Goal: Complete application form

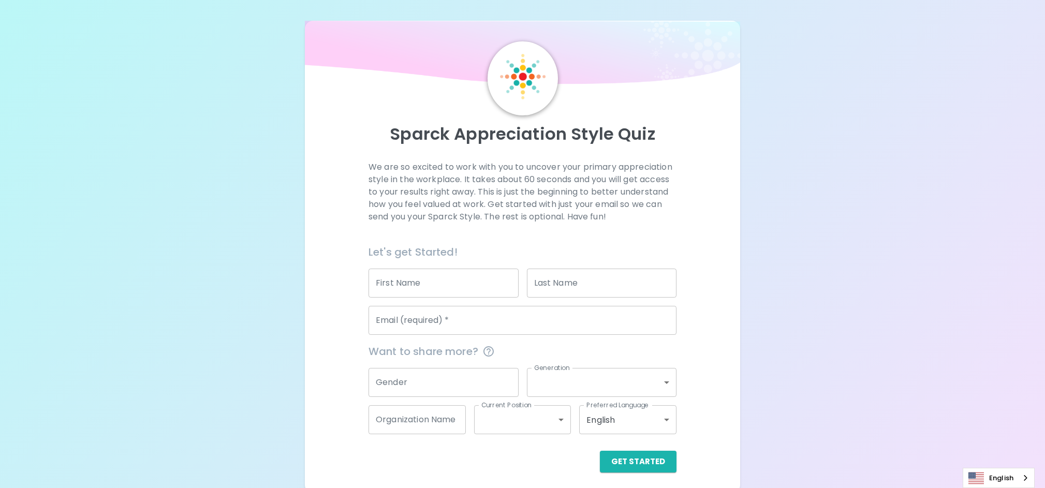
click at [447, 287] on input "First Name" at bounding box center [444, 283] width 150 height 29
type input "[PERSON_NAME]"
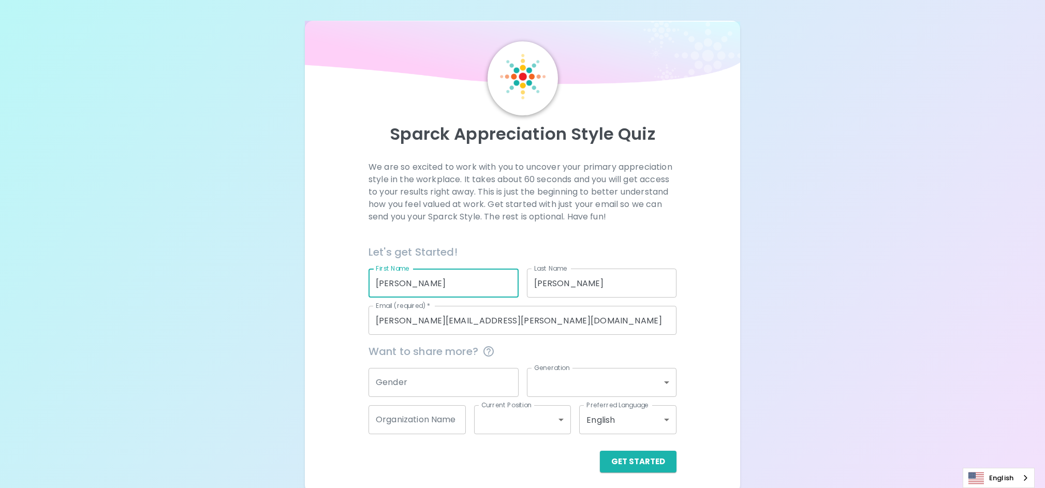
click at [447, 319] on input "[PERSON_NAME][EMAIL_ADDRESS][PERSON_NAME][DOMAIN_NAME]" at bounding box center [523, 320] width 308 height 29
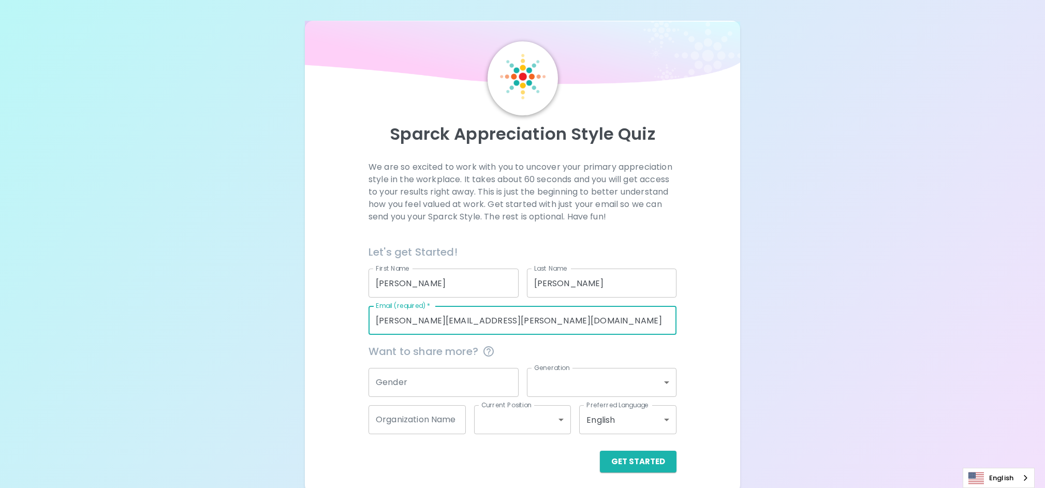
click at [447, 319] on input "[PERSON_NAME][EMAIL_ADDRESS][PERSON_NAME][DOMAIN_NAME]" at bounding box center [523, 320] width 308 height 29
type input "[PERSON_NAME][EMAIL_ADDRESS][PERSON_NAME][DOMAIN_NAME]"
click at [401, 379] on input "Gender" at bounding box center [444, 382] width 150 height 29
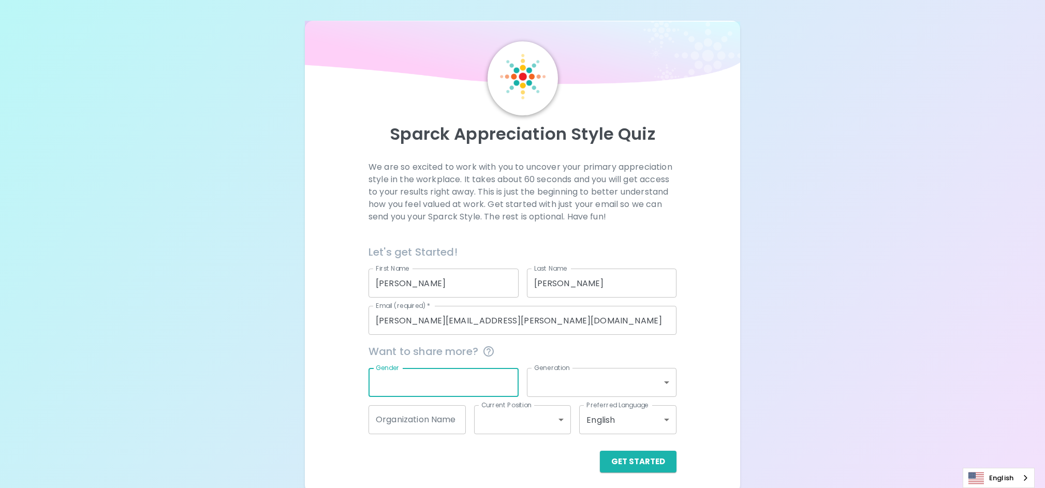
scroll to position [5, 0]
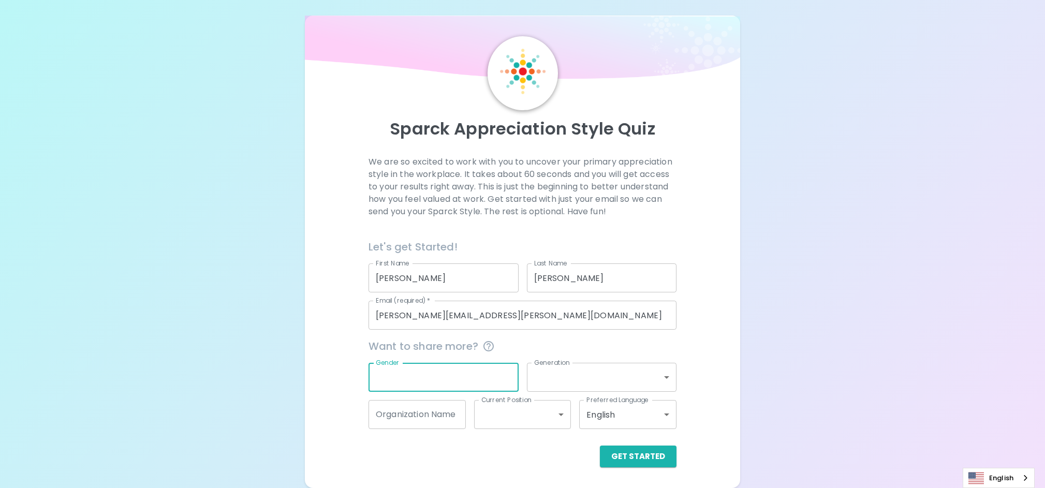
click at [656, 383] on body "Sparck Appreciation Style Quiz We are so excited to work with you to uncover yo…" at bounding box center [522, 241] width 1045 height 493
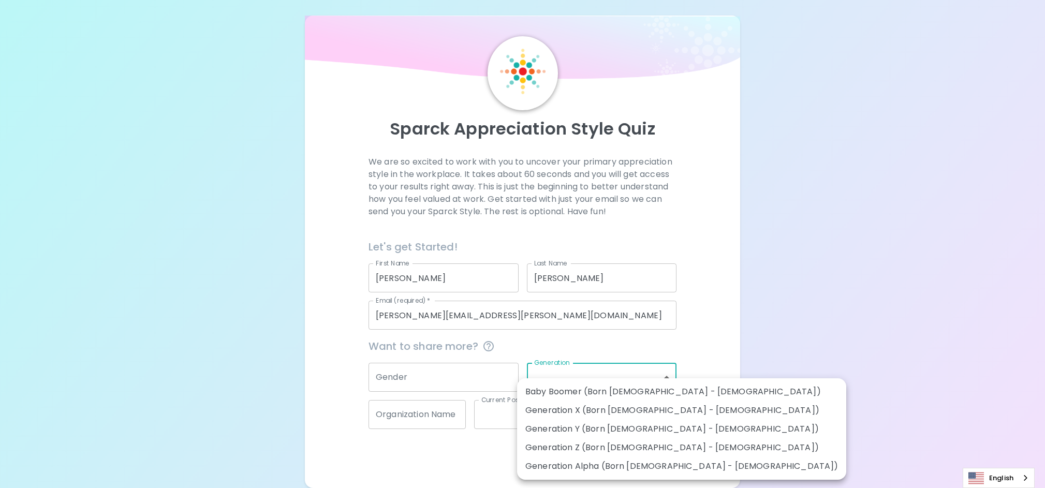
click at [692, 349] on div at bounding box center [522, 244] width 1045 height 488
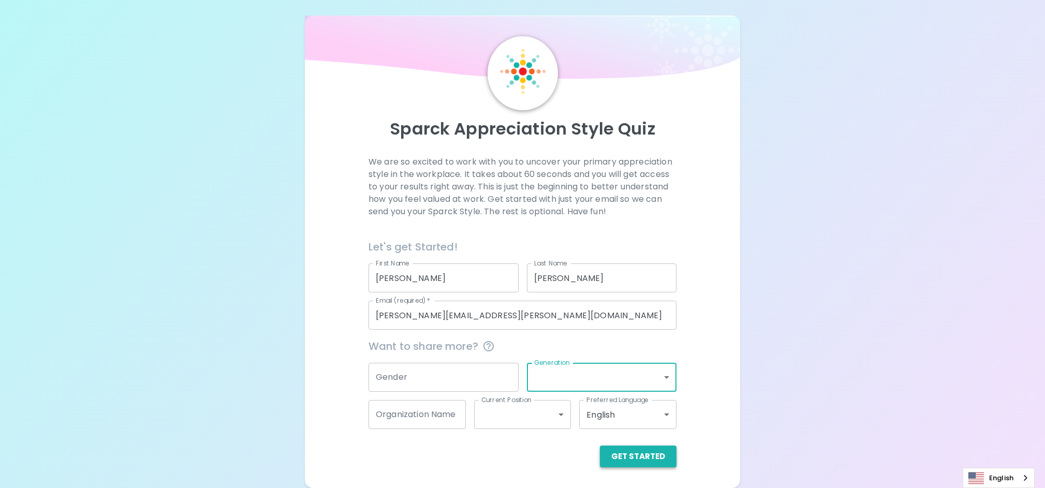
click at [629, 457] on button "Get Started" at bounding box center [638, 457] width 77 height 22
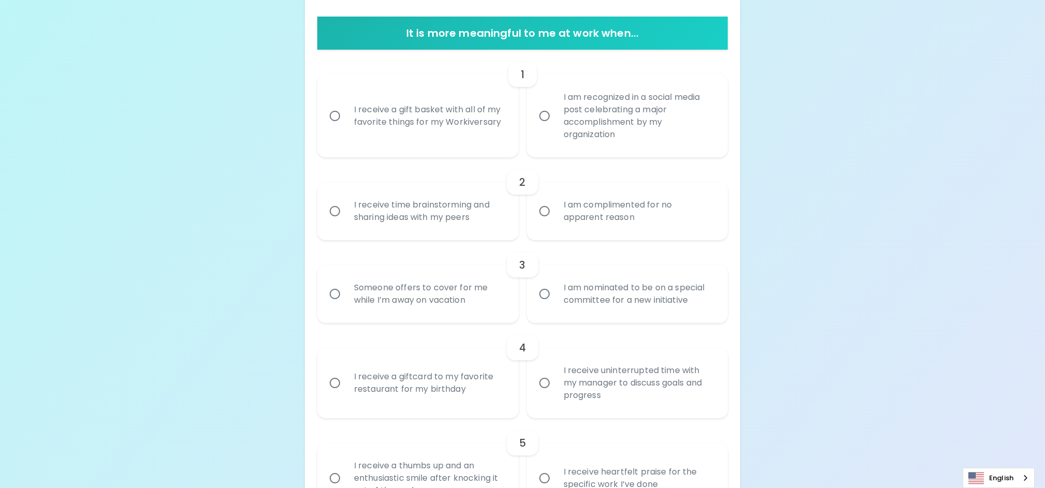
scroll to position [200, 0]
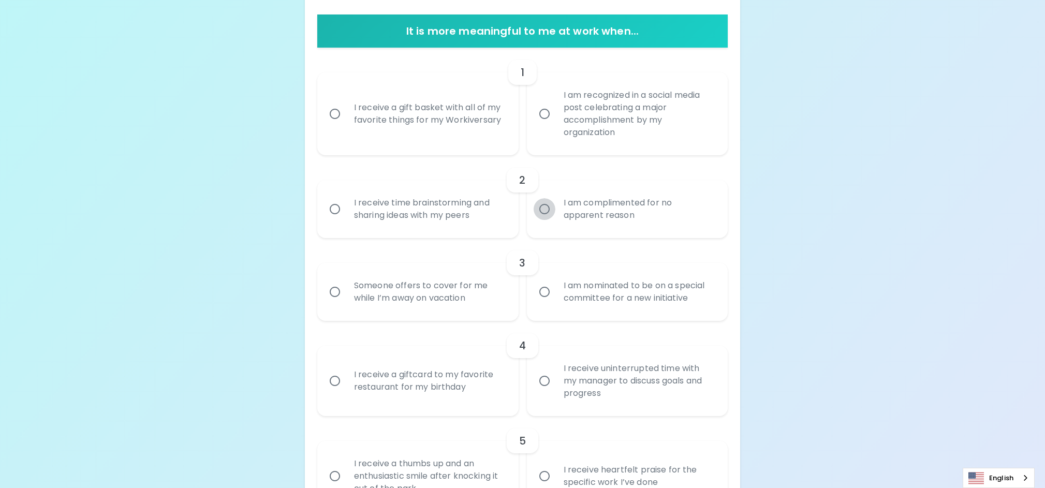
click at [542, 212] on input "I am complimented for no apparent reason" at bounding box center [545, 209] width 22 height 22
radio input "true"
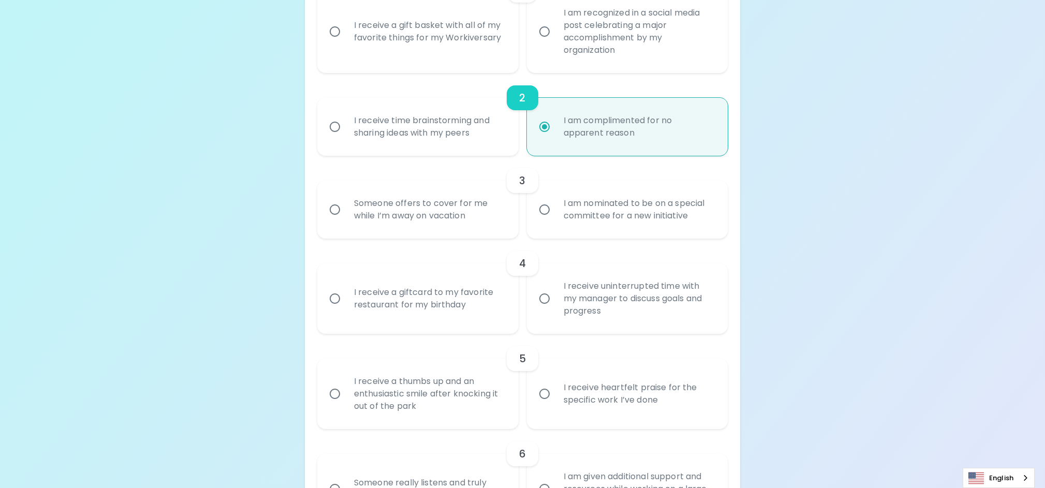
scroll to position [283, 0]
click at [332, 31] on input "I receive a gift basket with all of my favorite things for my Workiversary" at bounding box center [335, 31] width 22 height 22
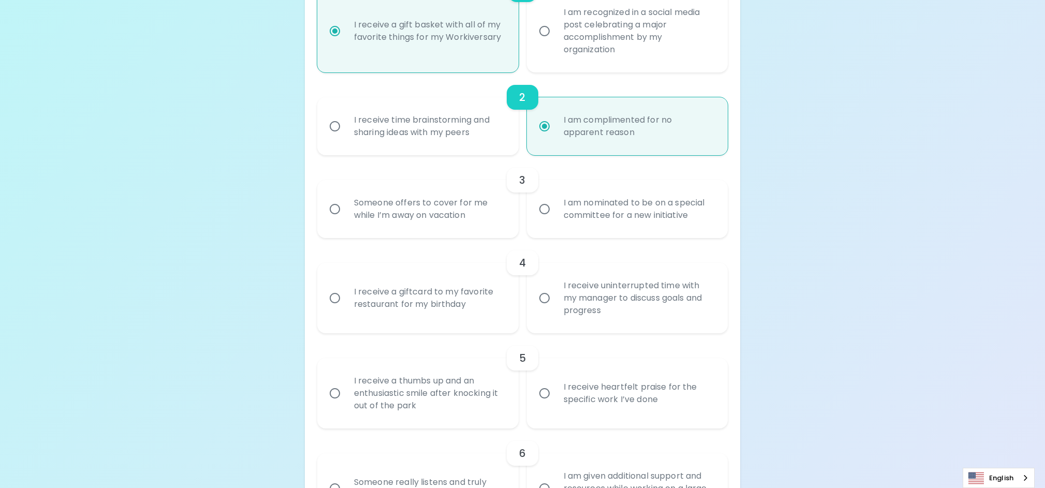
scroll to position [366, 0]
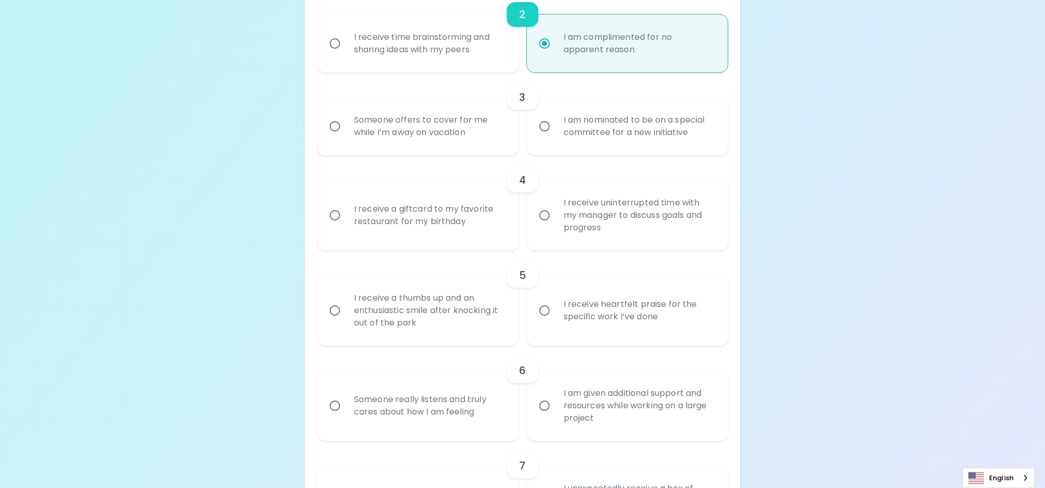
radio input "true"
click at [595, 118] on div "I am nominated to be on a special committee for a new initiative" at bounding box center [638, 126] width 167 height 50
click at [555, 118] on input "I am nominated to be on a special committee for a new initiative" at bounding box center [545, 126] width 22 height 22
radio input "true"
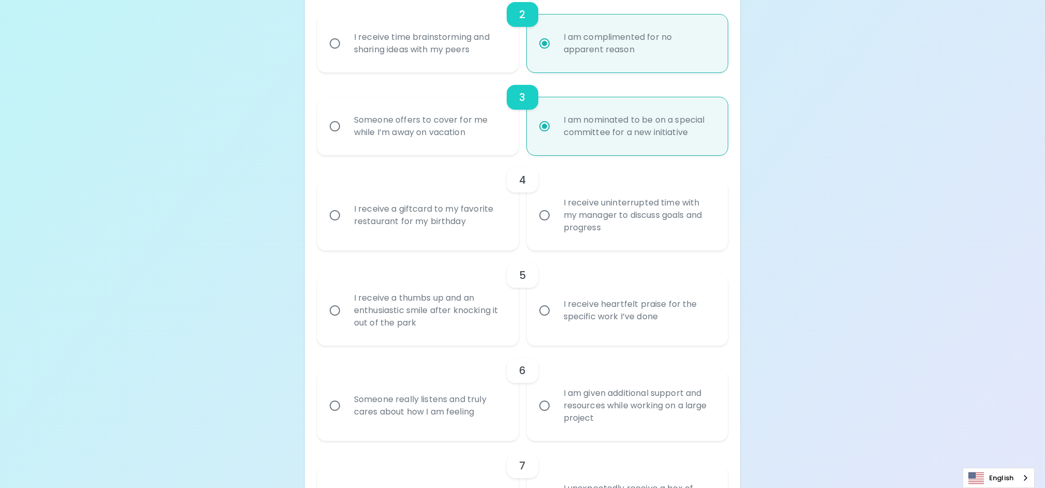
scroll to position [449, 0]
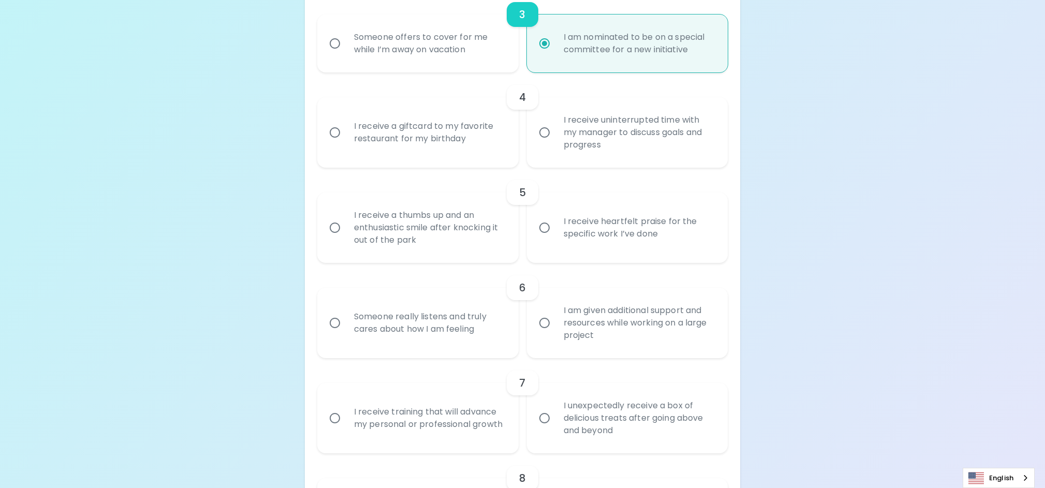
radio input "true"
click at [662, 248] on div "I receive heartfelt praise for the specific work I’ve done" at bounding box center [638, 228] width 167 height 50
click at [555, 239] on input "I receive heartfelt praise for the specific work I’ve done" at bounding box center [545, 228] width 22 height 22
radio input "false"
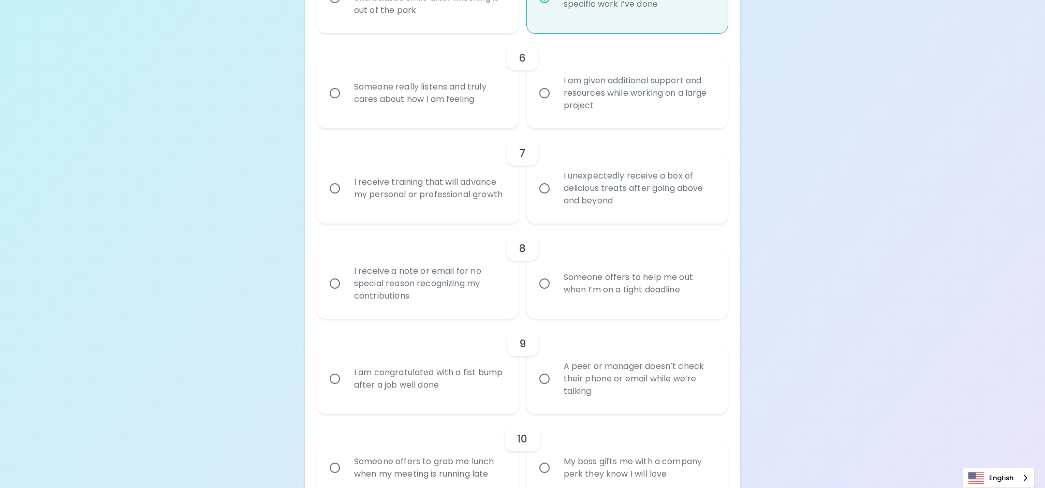
scroll to position [682, 0]
radio input "true"
click at [542, 85] on input "I am given additional support and resources while working on a large project" at bounding box center [545, 90] width 22 height 22
radio input "false"
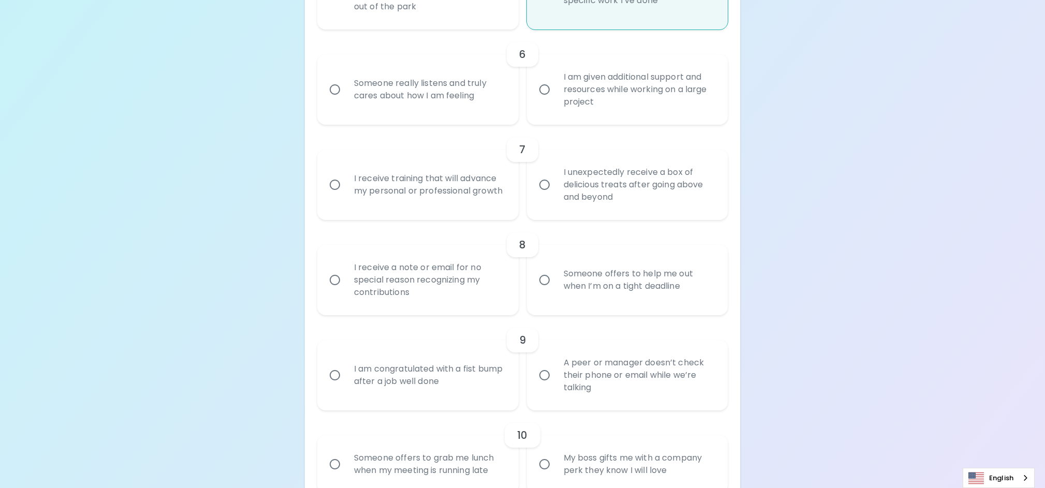
radio input "false"
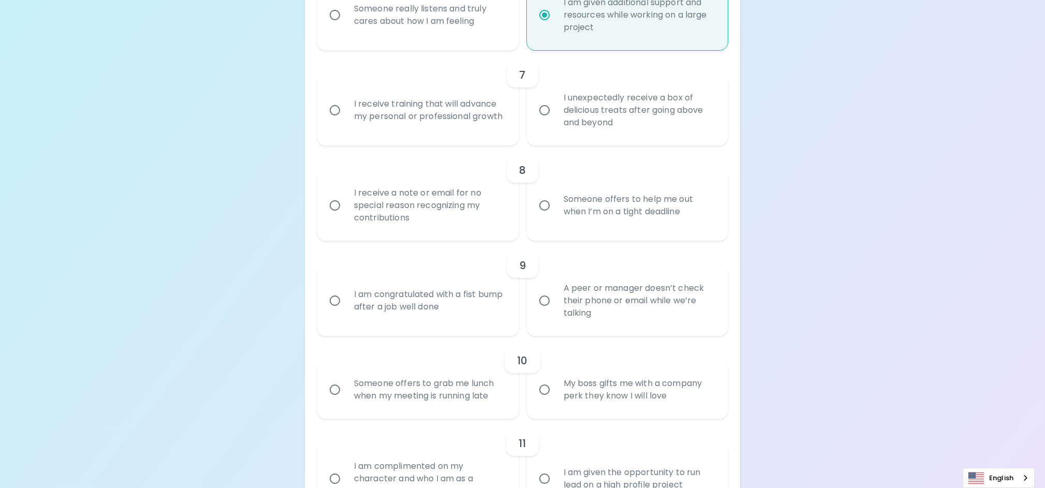
scroll to position [765, 0]
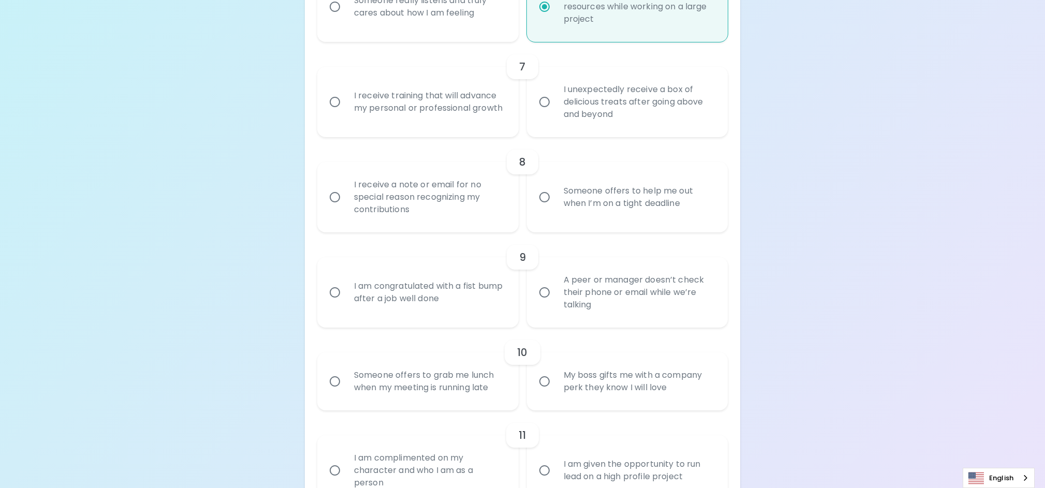
radio input "true"
click at [331, 12] on input "Someone really listens and truly cares about how I am feeling" at bounding box center [335, 7] width 22 height 22
radio input "false"
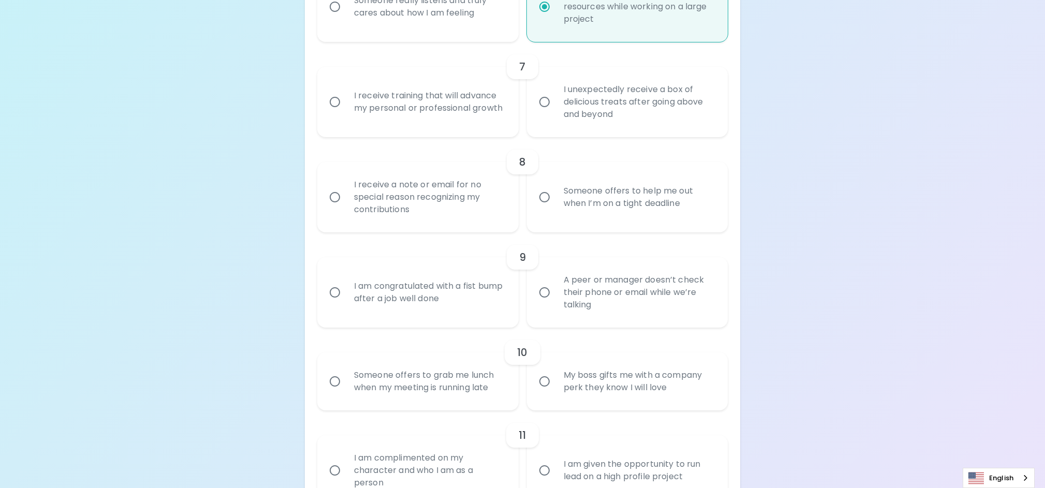
radio input "true"
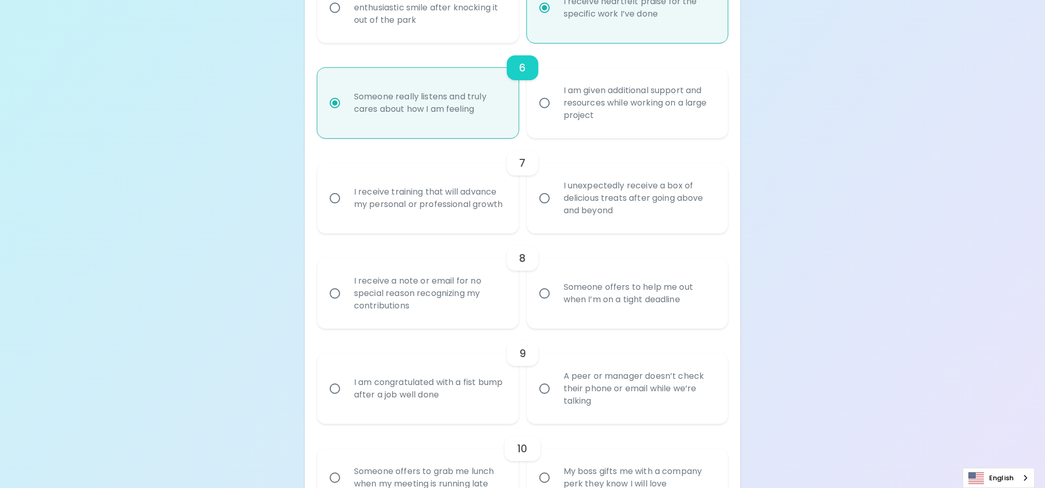
scroll to position [669, 0]
radio input "true"
click at [655, 110] on div "I am given additional support and resources while working on a large project" at bounding box center [638, 100] width 167 height 62
click at [555, 110] on input "I am given additional support and resources while working on a large project" at bounding box center [545, 101] width 22 height 22
radio input "false"
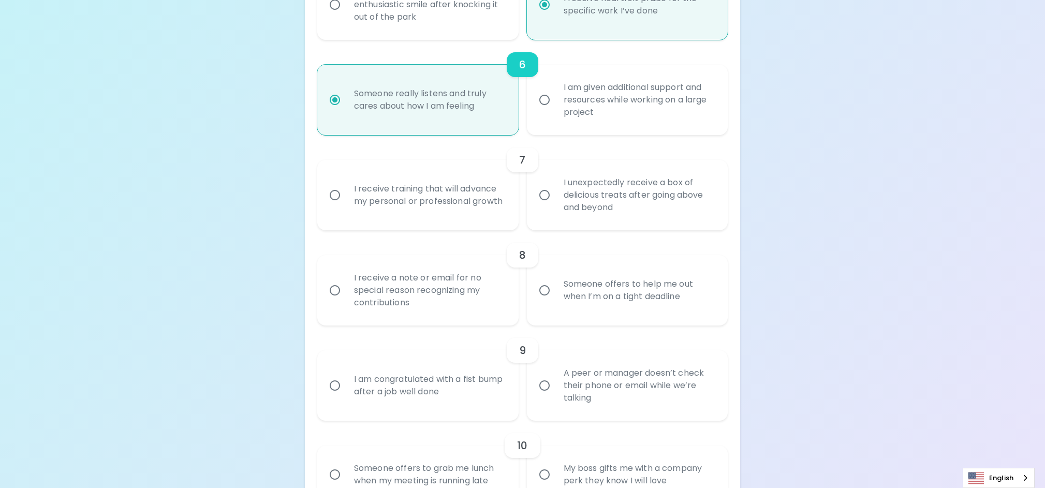
radio input "false"
radio input "true"
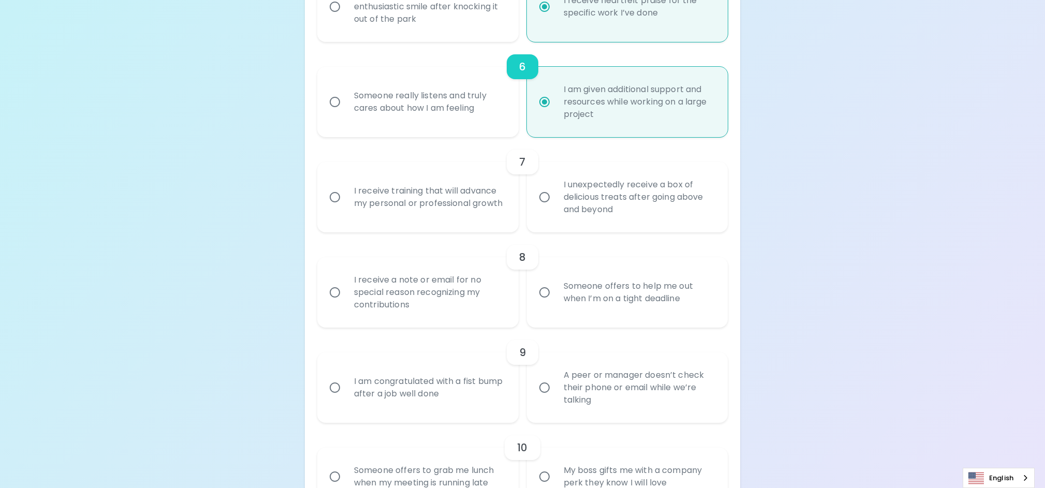
scroll to position [669, 0]
radio input "true"
click at [437, 192] on div "I receive training that will advance my personal or professional growth" at bounding box center [429, 198] width 167 height 50
click at [346, 192] on input "I receive training that will advance my personal or professional growth" at bounding box center [335, 198] width 22 height 22
radio input "false"
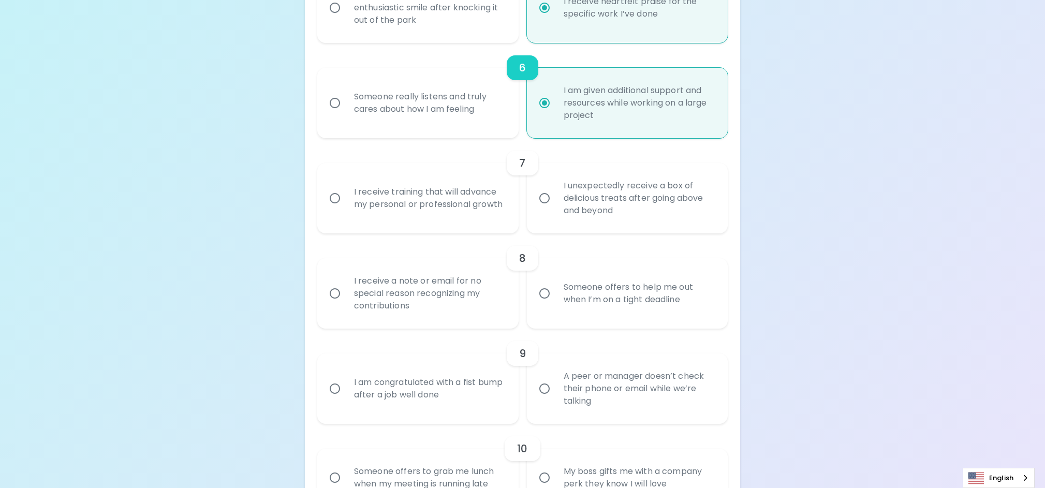
radio input "false"
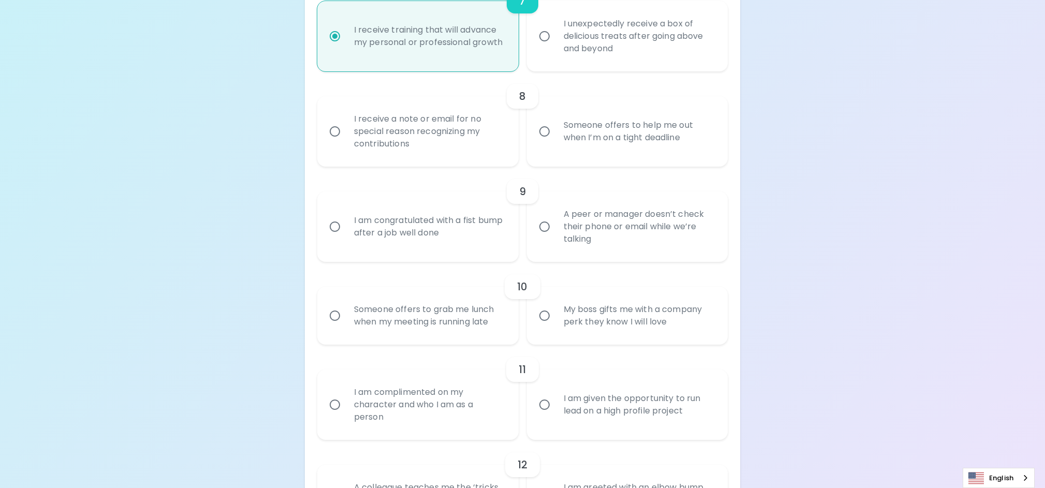
scroll to position [860, 0]
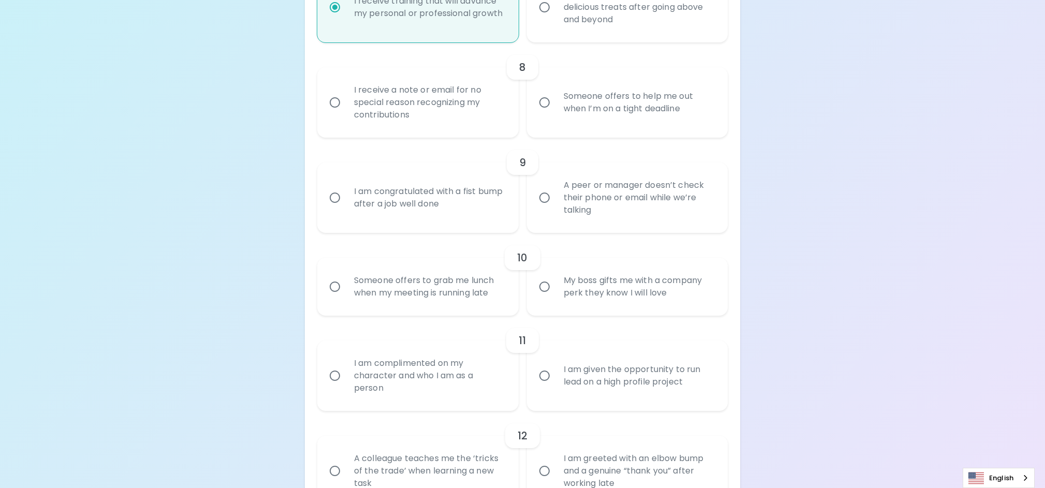
radio input "true"
click at [477, 208] on div "I am congratulated with a fist bump after a job well done" at bounding box center [429, 198] width 167 height 50
click at [346, 208] on input "I am congratulated with a fist bump after a job well done" at bounding box center [335, 198] width 22 height 22
radio input "false"
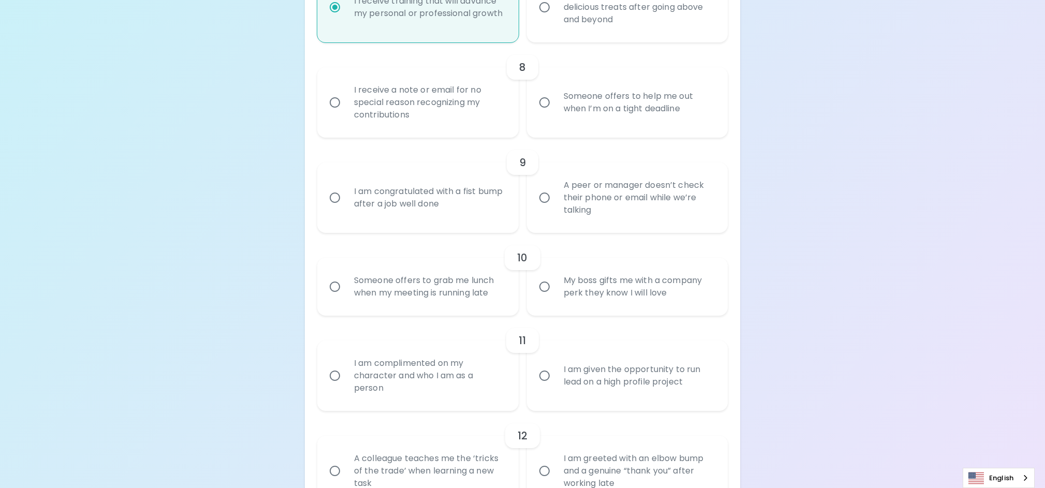
radio input "false"
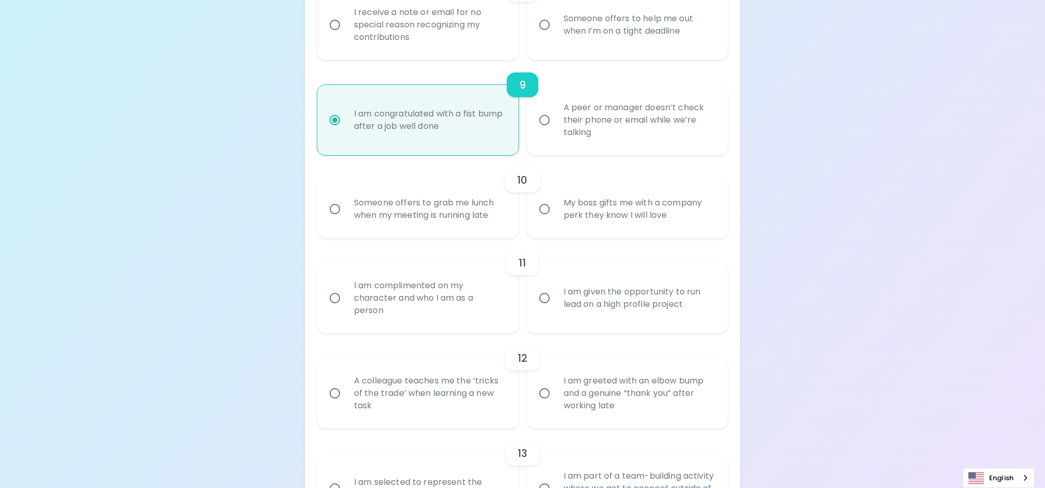
scroll to position [943, 0]
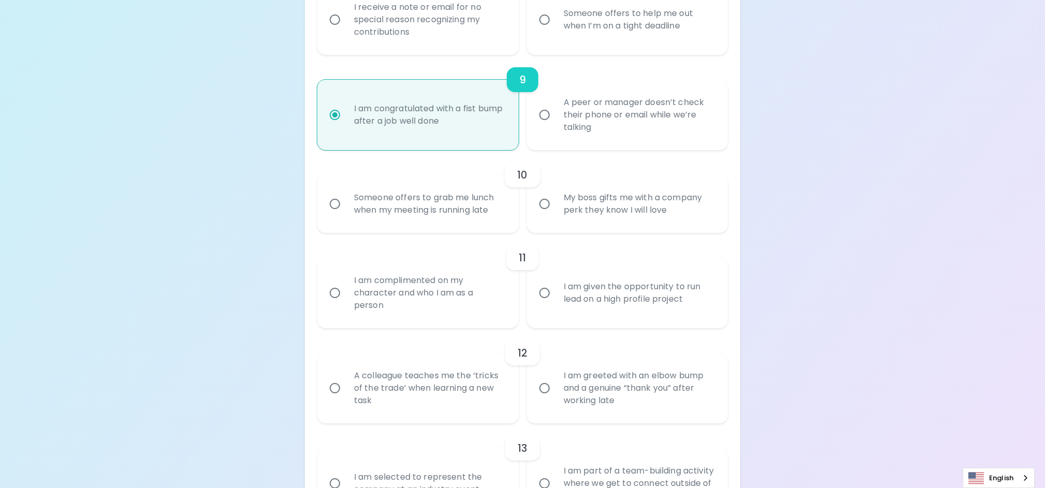
radio input "true"
click at [588, 218] on div "My boss gifts me with a company perk they know I will love" at bounding box center [638, 204] width 167 height 50
click at [555, 215] on input "My boss gifts me with a company perk they know I will love" at bounding box center [545, 204] width 22 height 22
radio input "false"
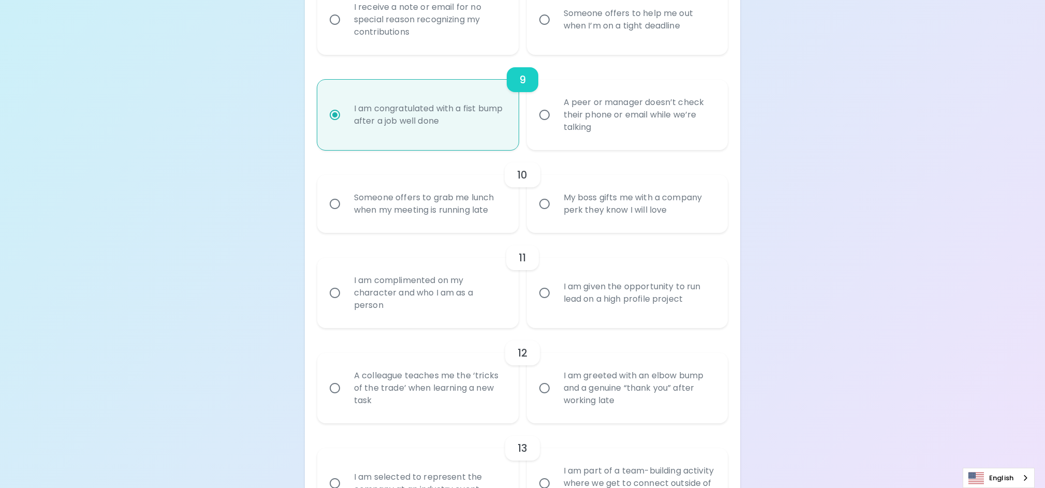
radio input "false"
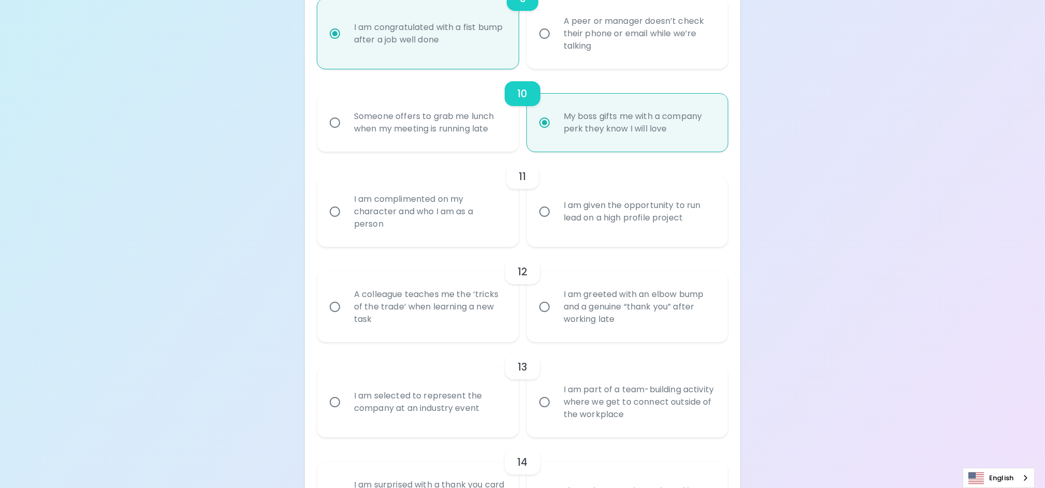
scroll to position [1026, 0]
radio input "true"
click at [479, 215] on div "I am complimented on my character and who I am as a person" at bounding box center [429, 210] width 167 height 62
click at [346, 215] on input "I am complimented on my character and who I am as a person" at bounding box center [335, 210] width 22 height 22
radio input "false"
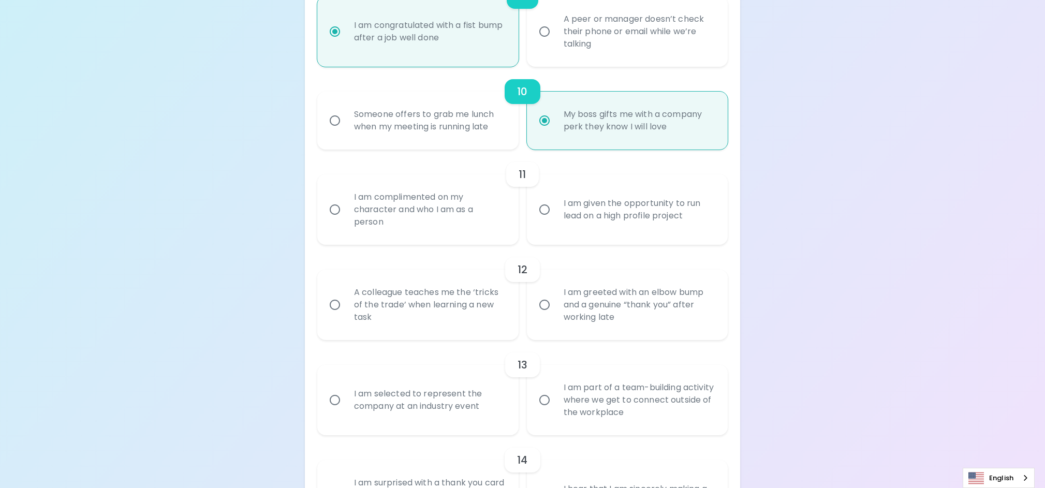
radio input "false"
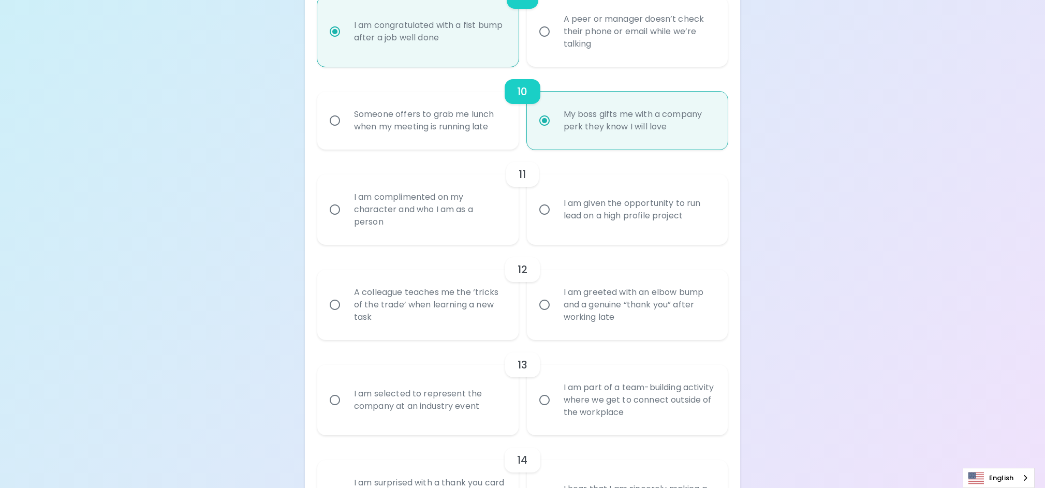
radio input "false"
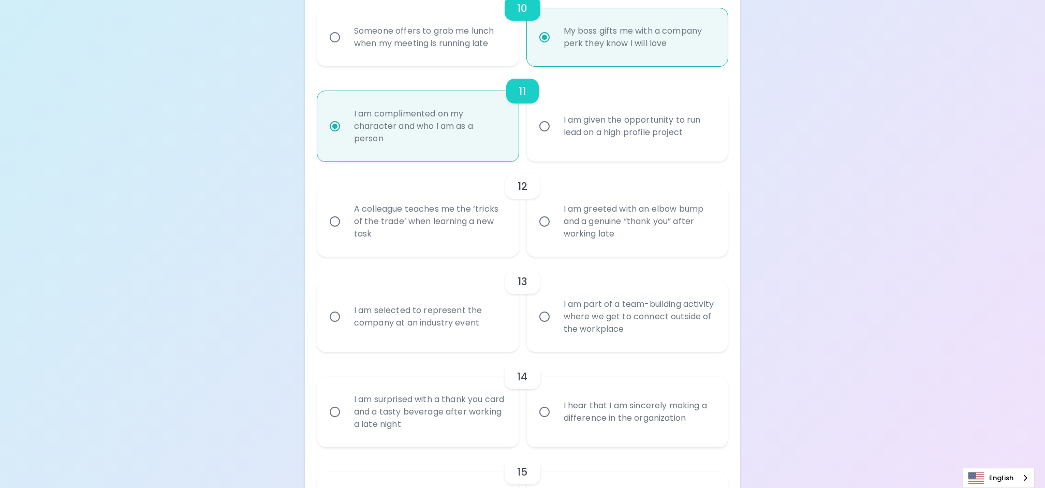
scroll to position [1110, 0]
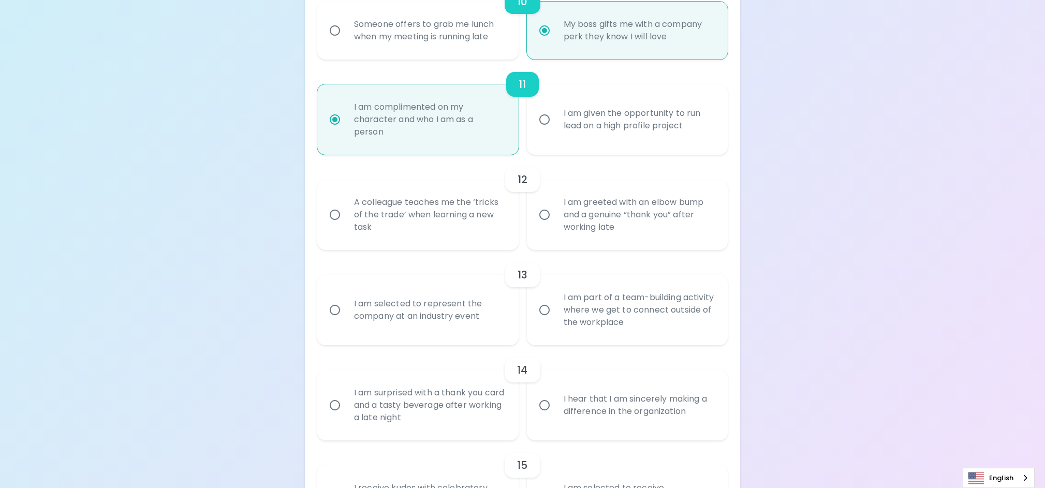
radio input "true"
click at [436, 228] on div "A colleague teaches me the ‘tricks of the trade’ when learning a new task" at bounding box center [429, 213] width 167 height 62
click at [346, 224] on input "A colleague teaches me the ‘tricks of the trade’ when learning a new task" at bounding box center [335, 213] width 22 height 22
radio input "false"
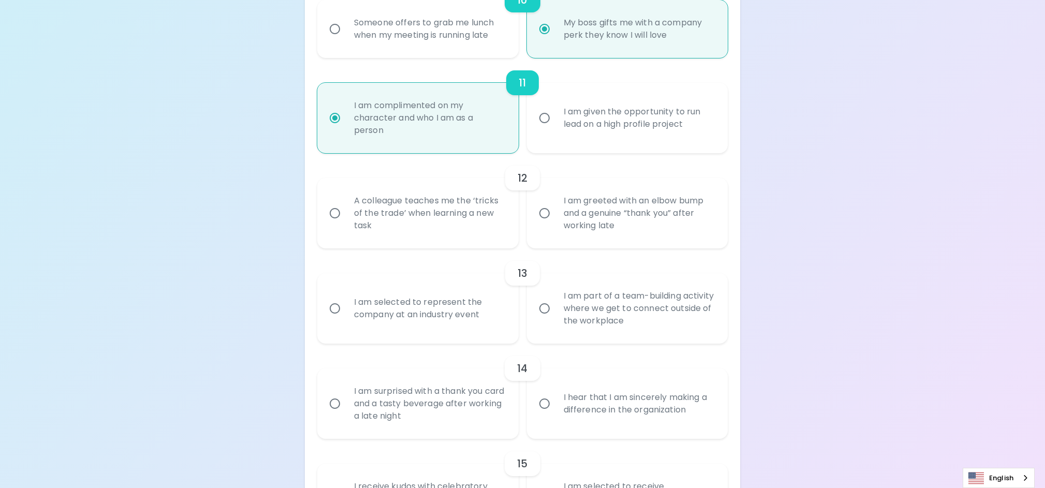
radio input "false"
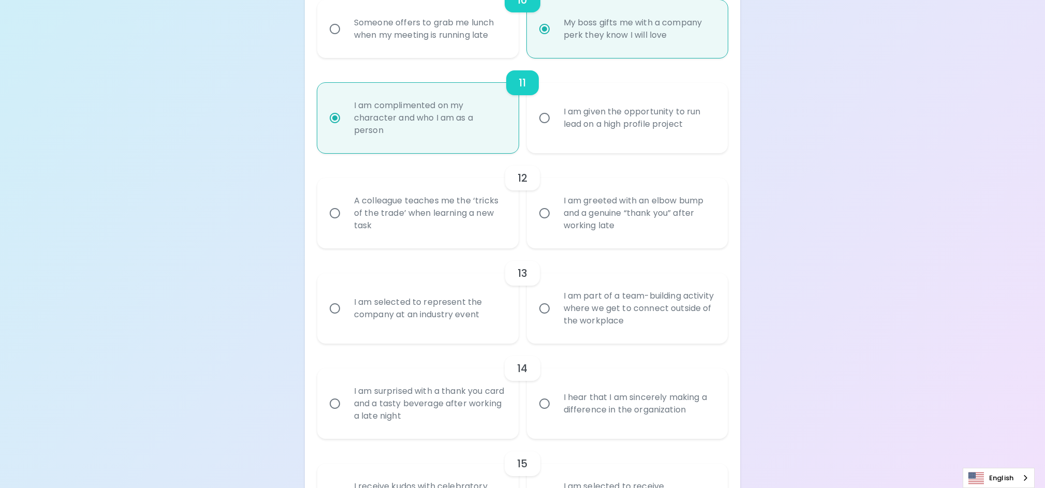
radio input "false"
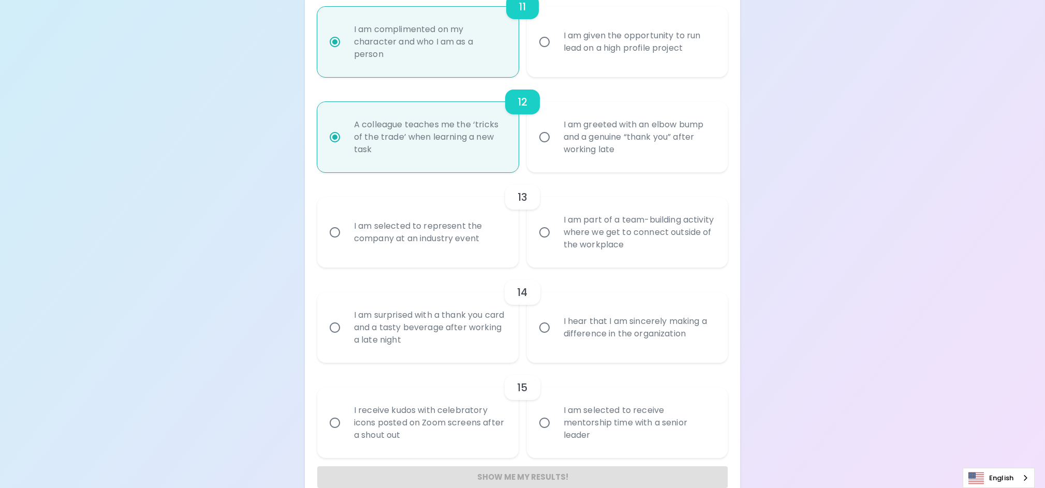
scroll to position [1199, 0]
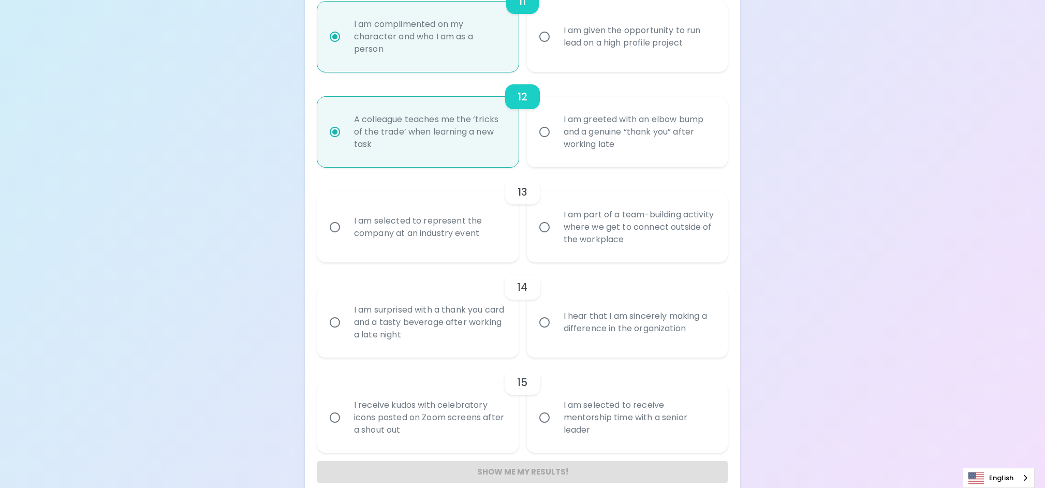
radio input "true"
click at [437, 227] on div "I am selected to represent the company at an industry event" at bounding box center [429, 225] width 167 height 50
click at [346, 227] on input "I am selected to represent the company at an industry event" at bounding box center [335, 225] width 22 height 22
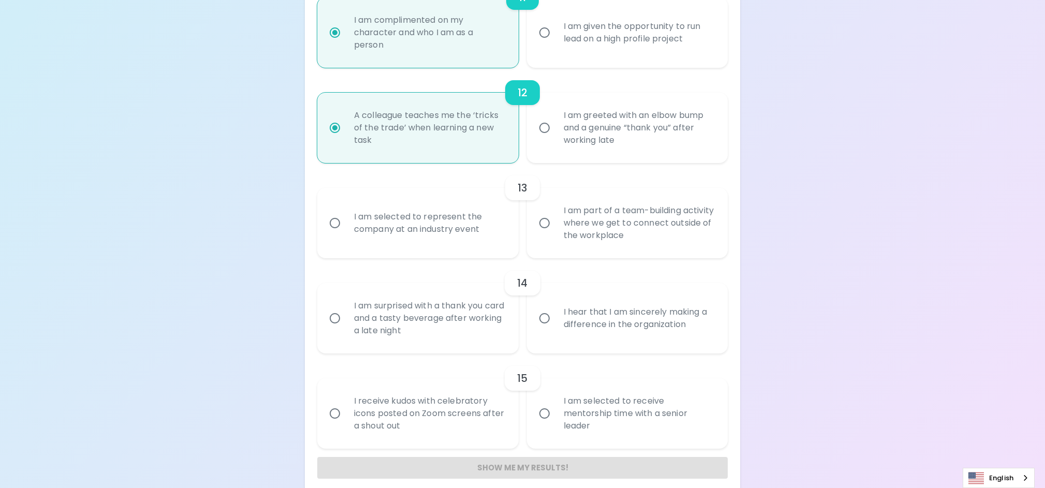
radio input "false"
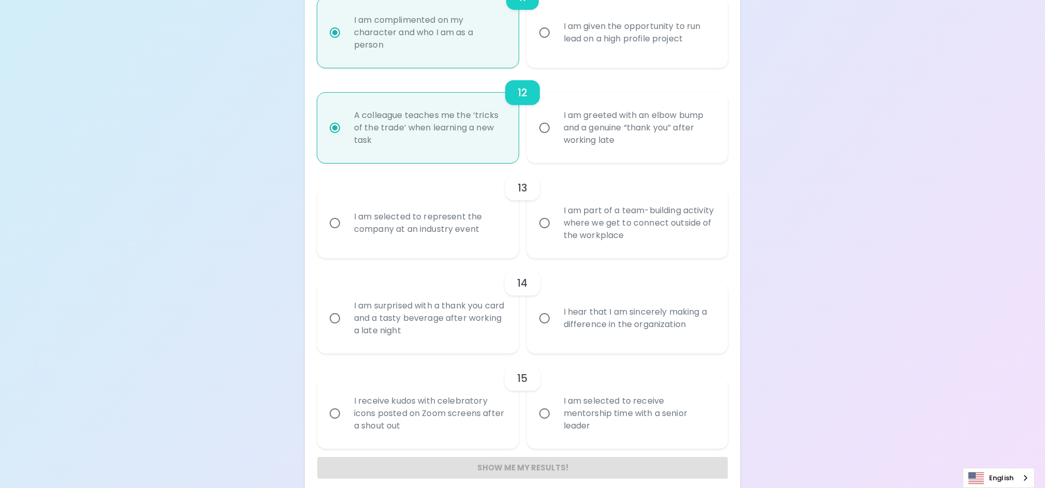
radio input "false"
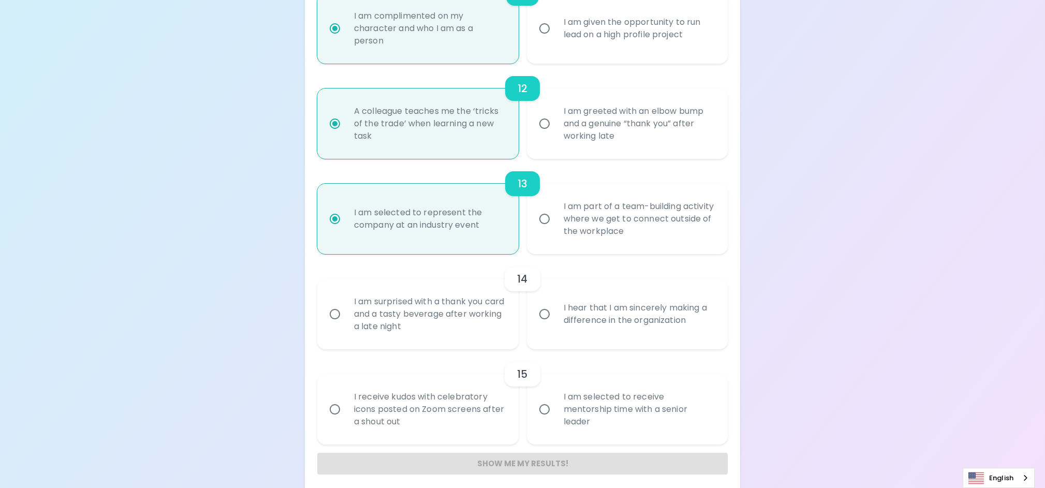
scroll to position [1215, 0]
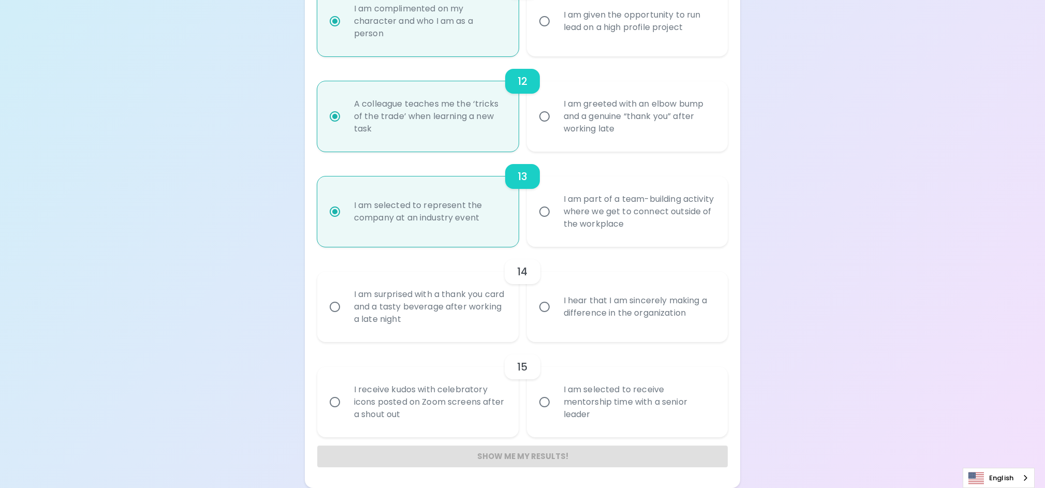
radio input "true"
click at [437, 227] on div "I am selected to represent the company at an industry event" at bounding box center [429, 212] width 167 height 50
click at [346, 223] on input "I am selected to represent the company at an industry event" at bounding box center [335, 212] width 22 height 22
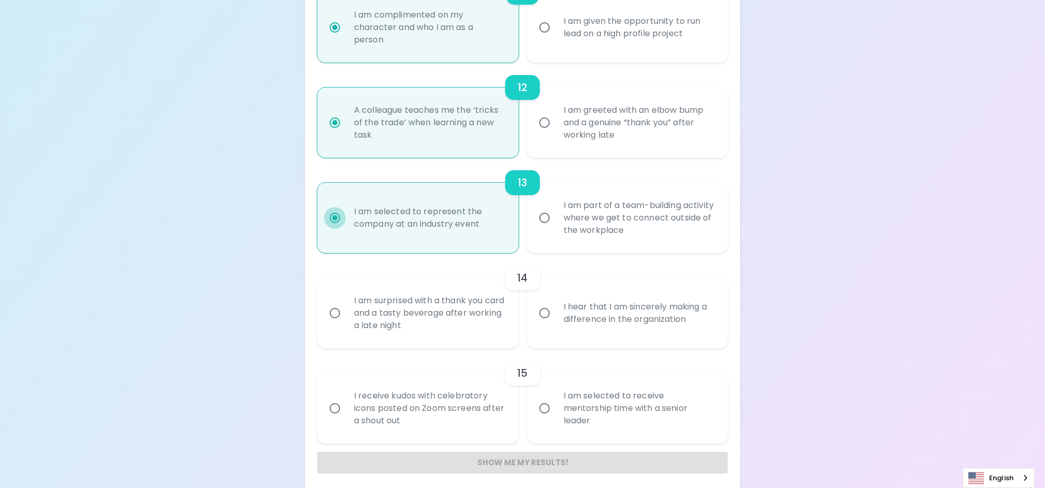
click at [338, 216] on input "I am selected to represent the company at an industry event" at bounding box center [335, 218] width 22 height 22
click at [544, 214] on input "I am part of a team-building activity where we get to connect outside of the wo…" at bounding box center [545, 217] width 22 height 22
radio input "false"
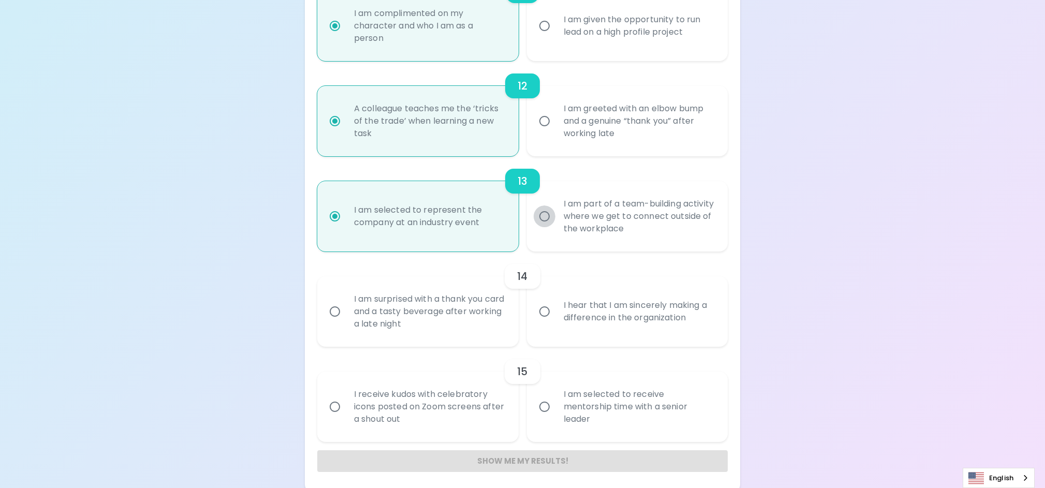
radio input "false"
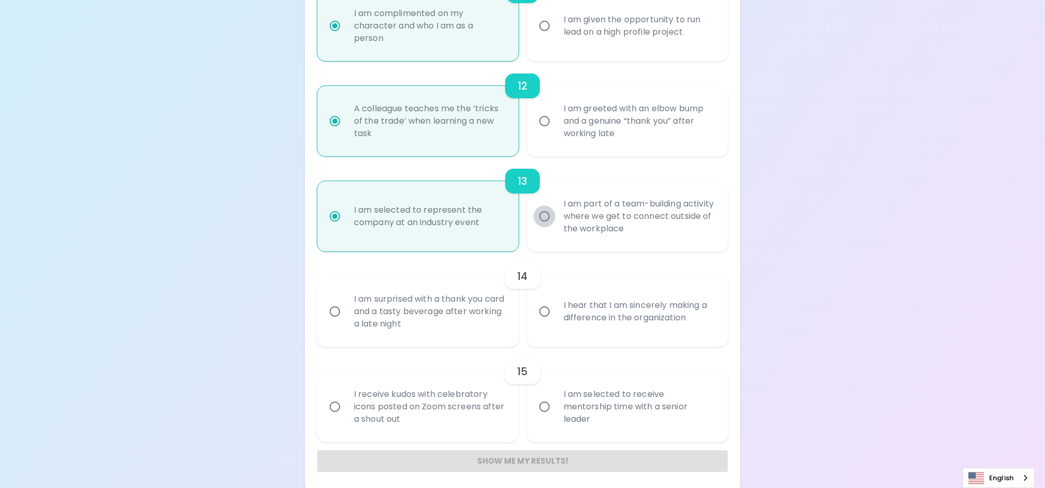
radio input "false"
radio input "true"
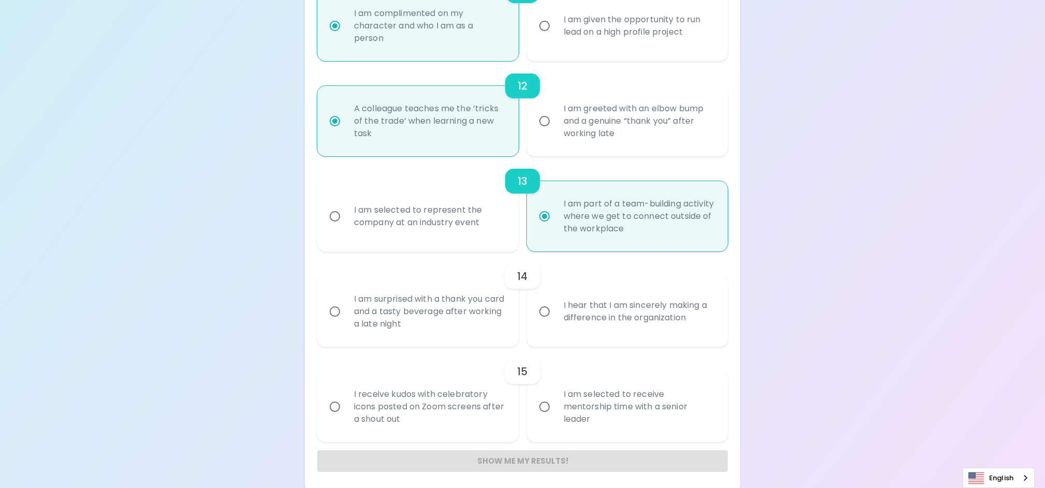
scroll to position [1210, 0]
radio input "true"
click at [609, 300] on div "I hear that I am sincerely making a difference in the organization" at bounding box center [638, 311] width 167 height 50
click at [555, 300] on input "I hear that I am sincerely making a difference in the organization" at bounding box center [545, 311] width 22 height 22
radio input "false"
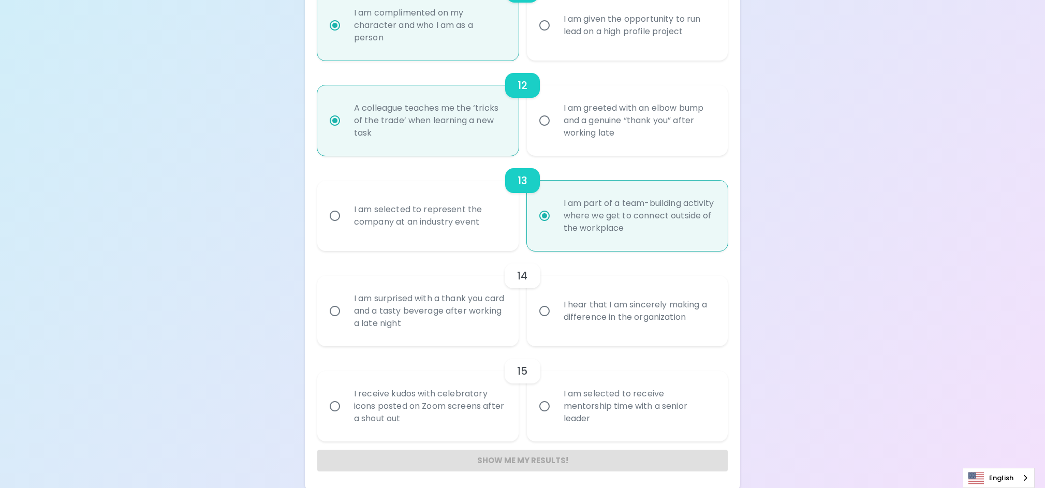
radio input "false"
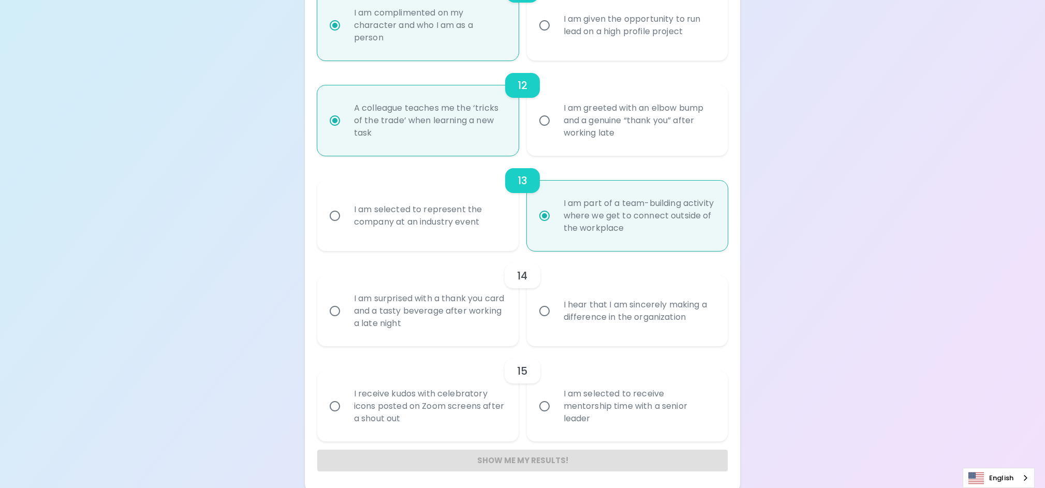
radio input "false"
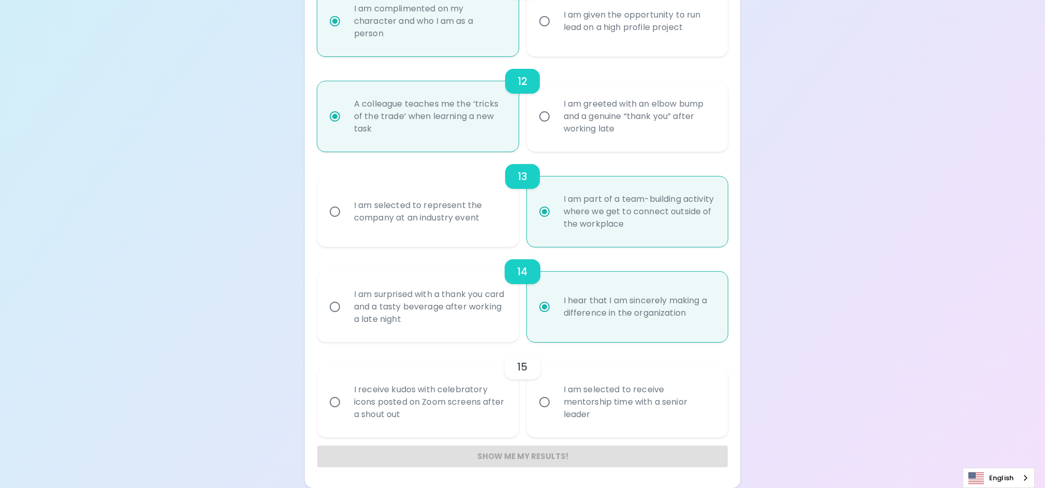
radio input "true"
click at [402, 397] on div "I receive kudos with celebratory icons posted on Zoom screens after a shout out" at bounding box center [429, 402] width 167 height 62
click at [346, 397] on input "I receive kudos with celebratory icons posted on Zoom screens after a shout out" at bounding box center [335, 402] width 22 height 22
radio input "false"
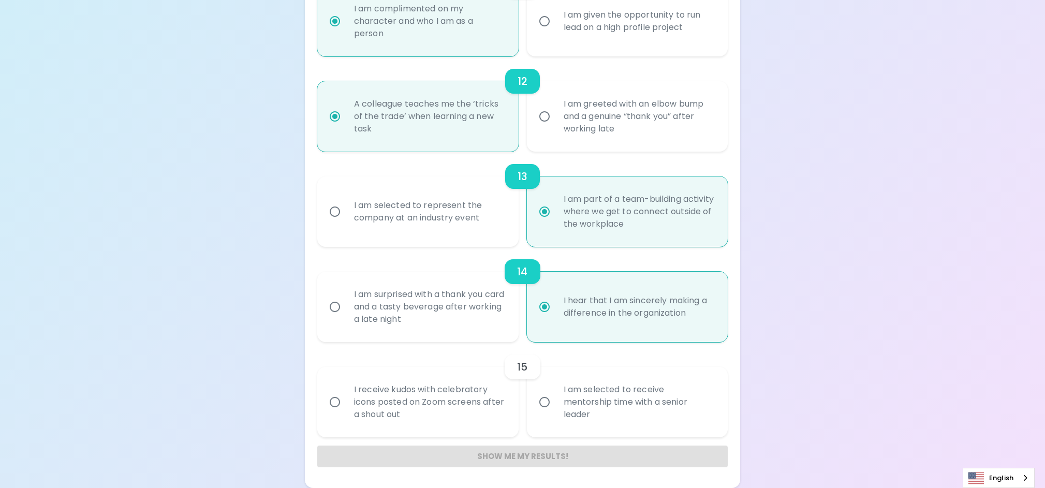
radio input "false"
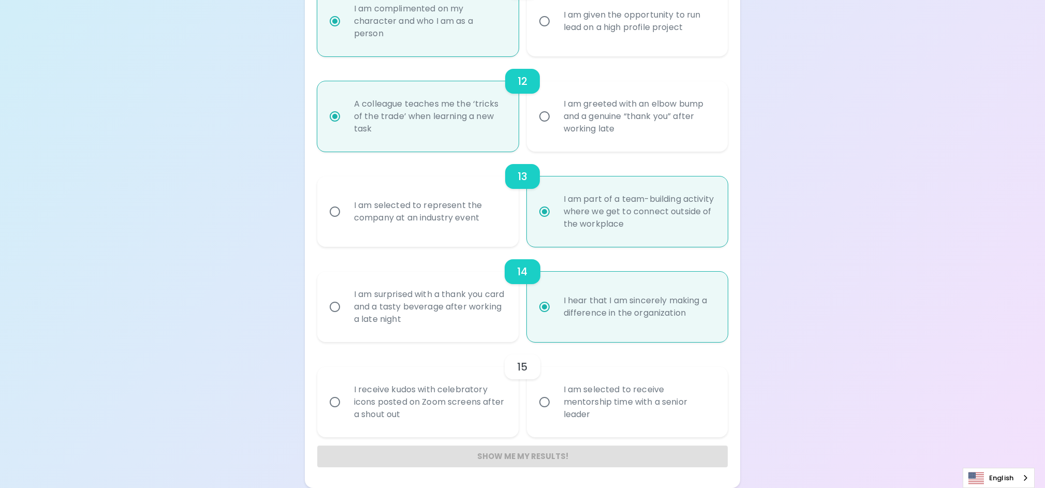
radio input "false"
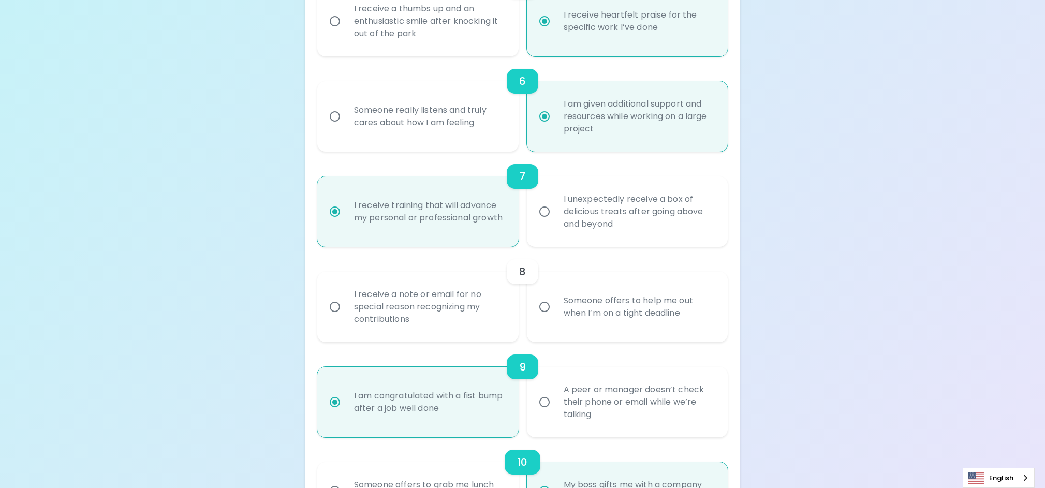
scroll to position [654, 0]
radio input "true"
click at [699, 284] on div "8" at bounding box center [522, 272] width 411 height 25
click at [594, 299] on div "Someone offers to help me out when I’m on a tight deadline" at bounding box center [638, 308] width 167 height 50
click at [555, 299] on input "Someone offers to help me out when I’m on a tight deadline" at bounding box center [545, 308] width 22 height 22
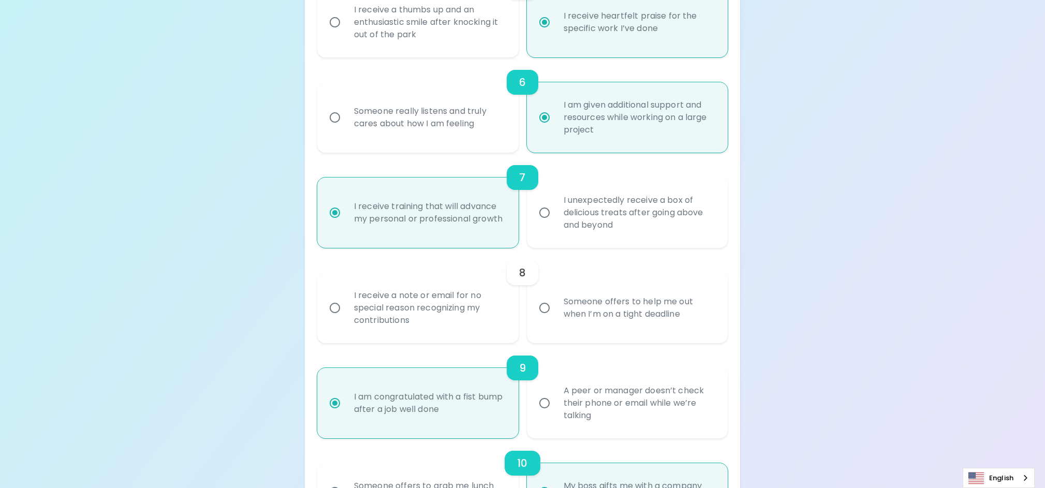
radio input "false"
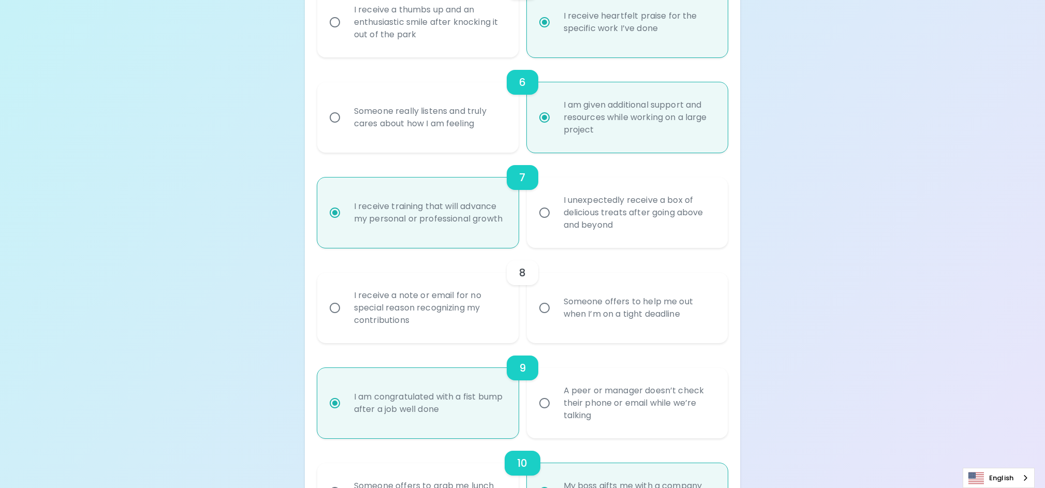
radio input "false"
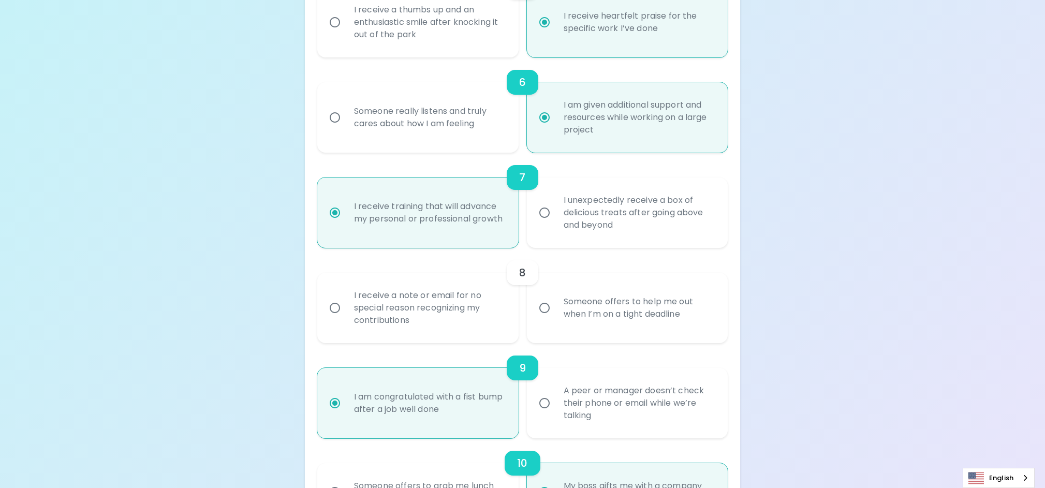
radio input "false"
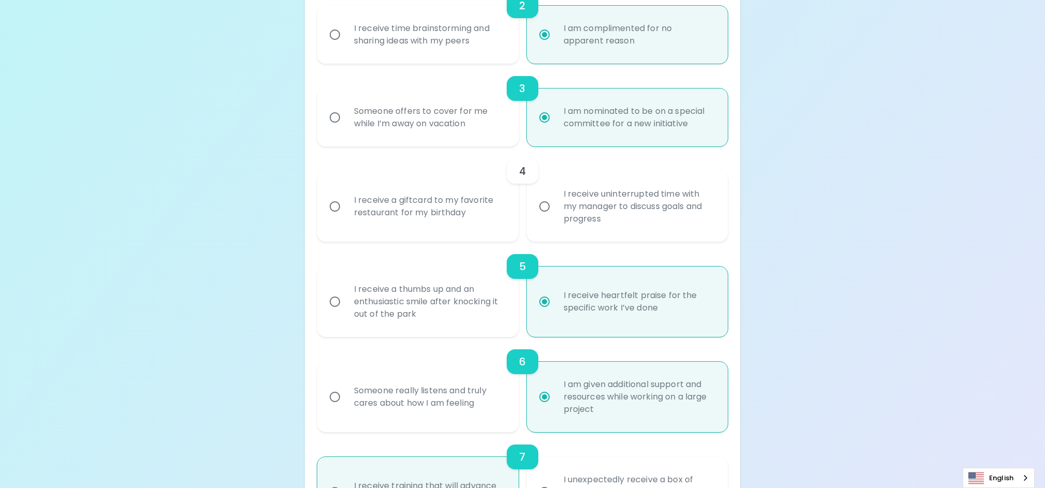
scroll to position [373, 0]
radio input "true"
click at [440, 211] on div "I receive a giftcard to my favorite restaurant for my birthday" at bounding box center [429, 208] width 167 height 50
click at [346, 211] on input "I receive a giftcard to my favorite restaurant for my birthday" at bounding box center [335, 208] width 22 height 22
radio input "false"
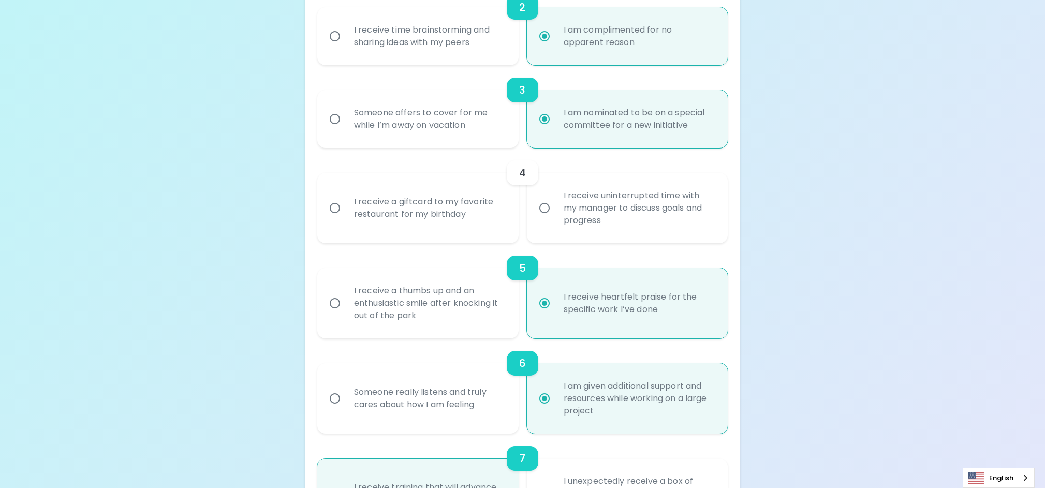
radio input "false"
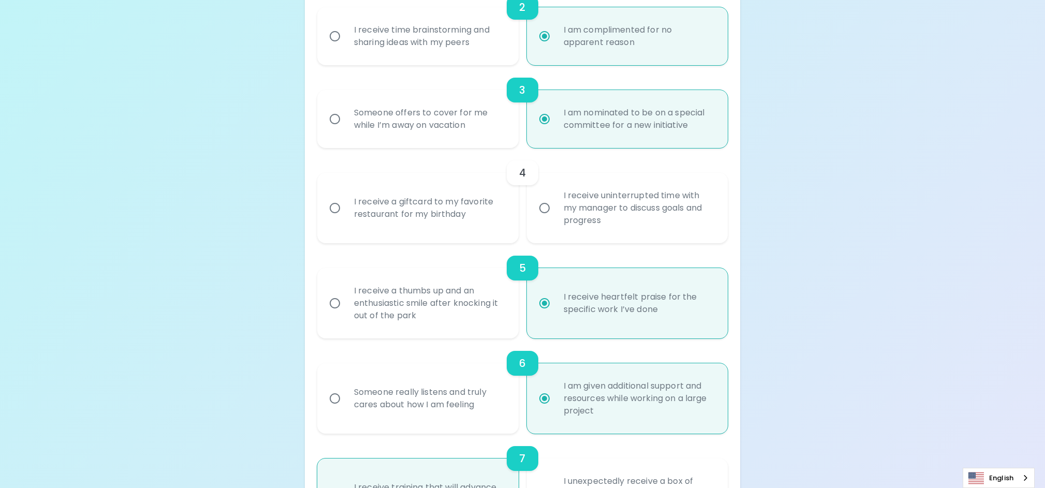
radio input "false"
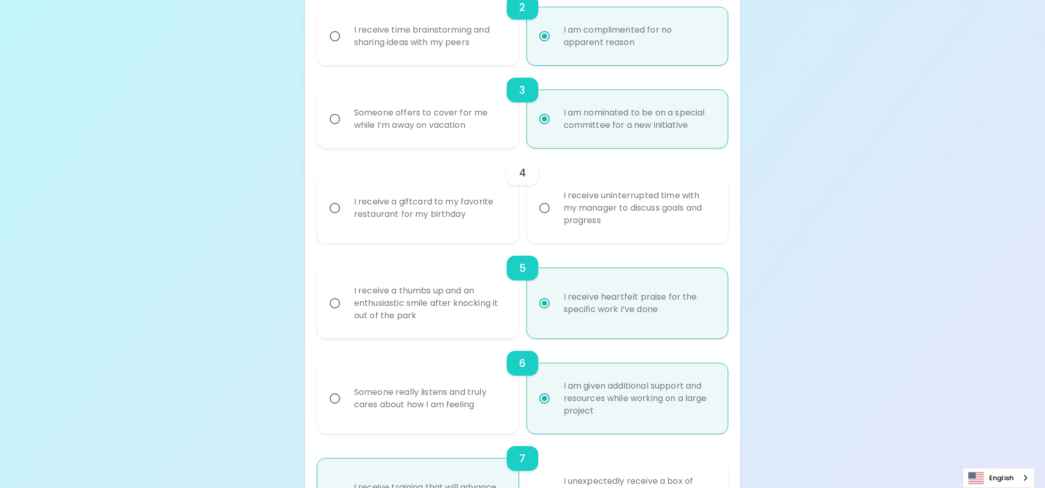
radio input "false"
radio input "true"
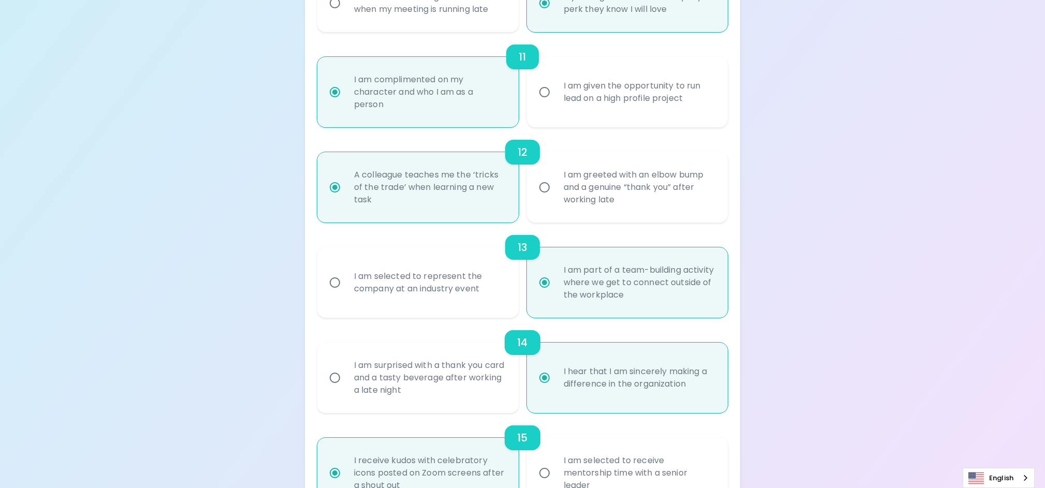
scroll to position [1215, 0]
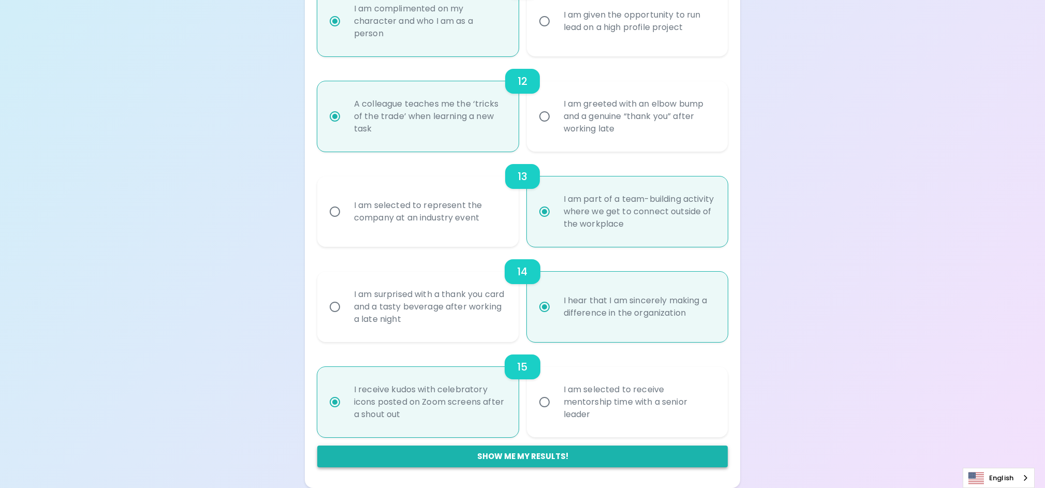
radio input "true"
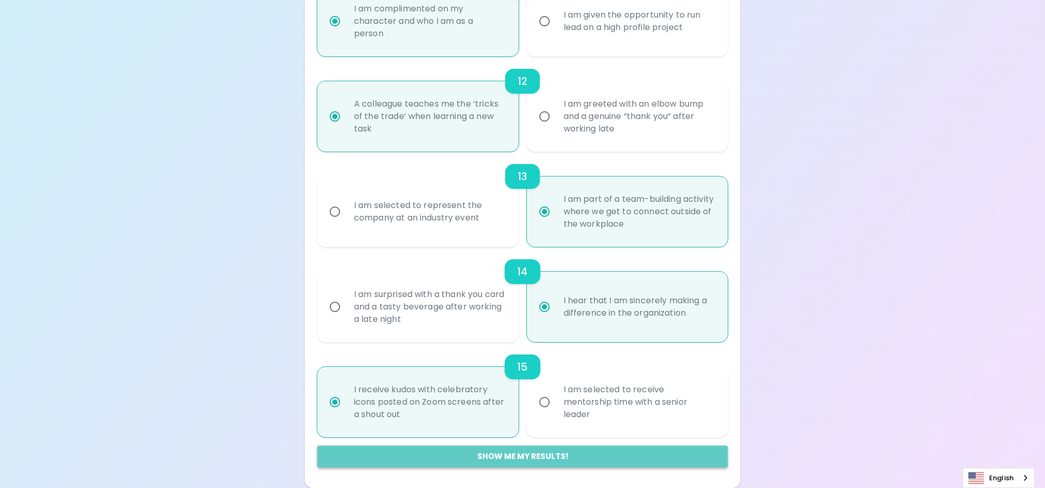
click at [575, 459] on button "Show me my results!" at bounding box center [522, 457] width 411 height 22
radio input "false"
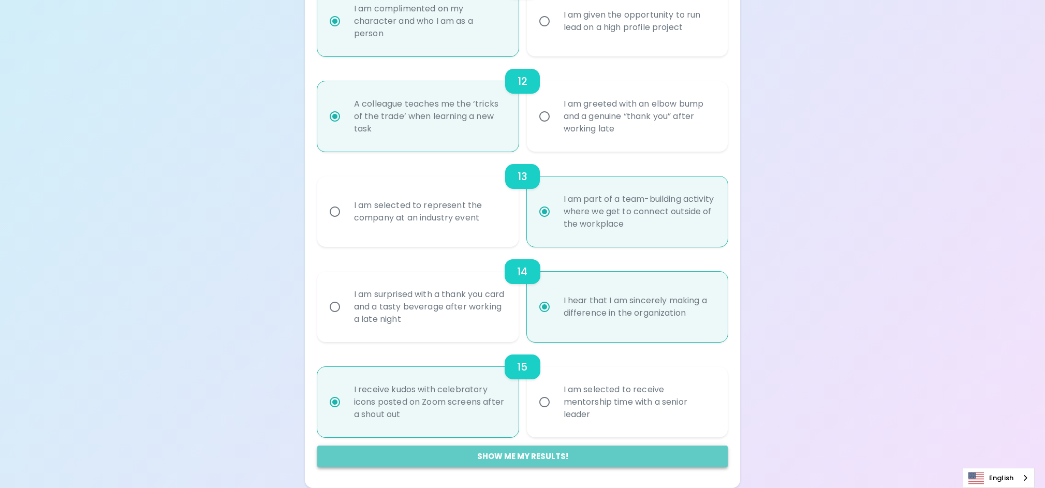
radio input "false"
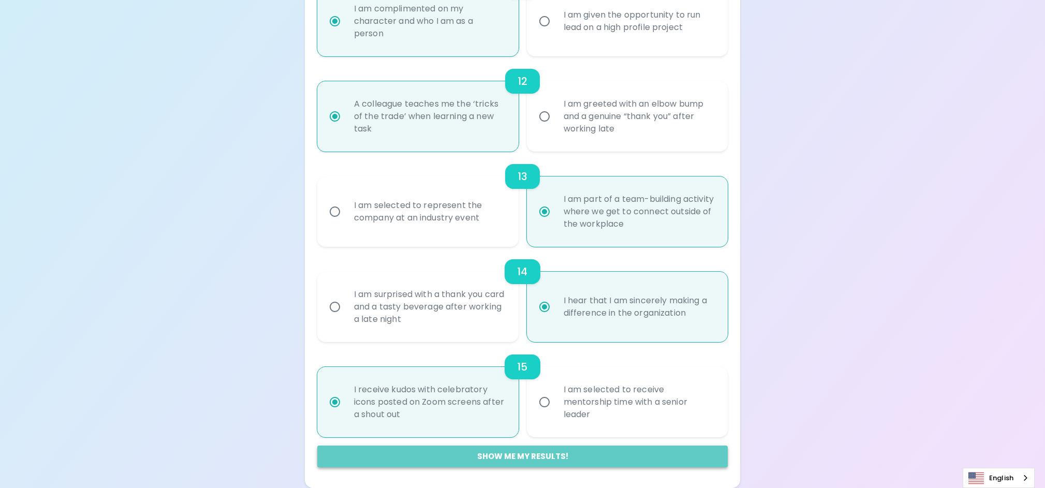
radio input "false"
radio input "true"
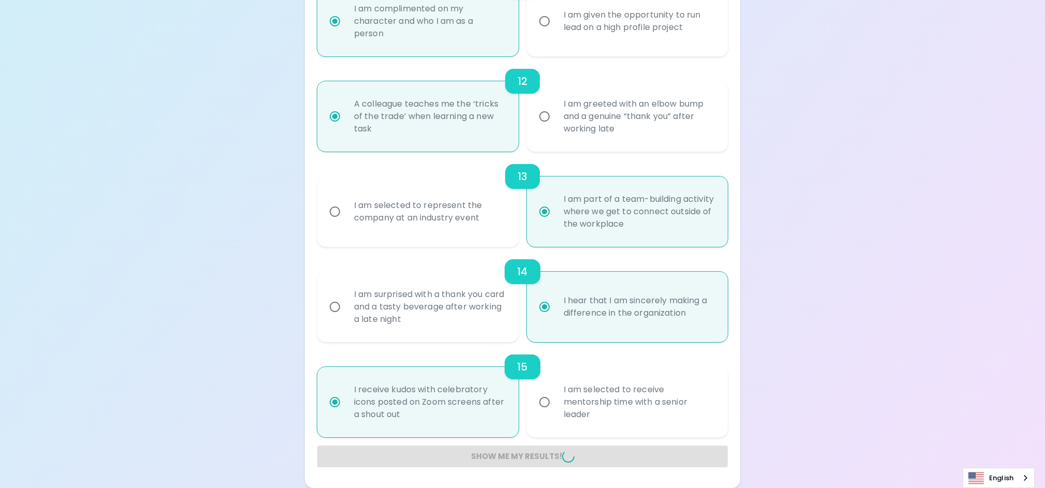
radio input "false"
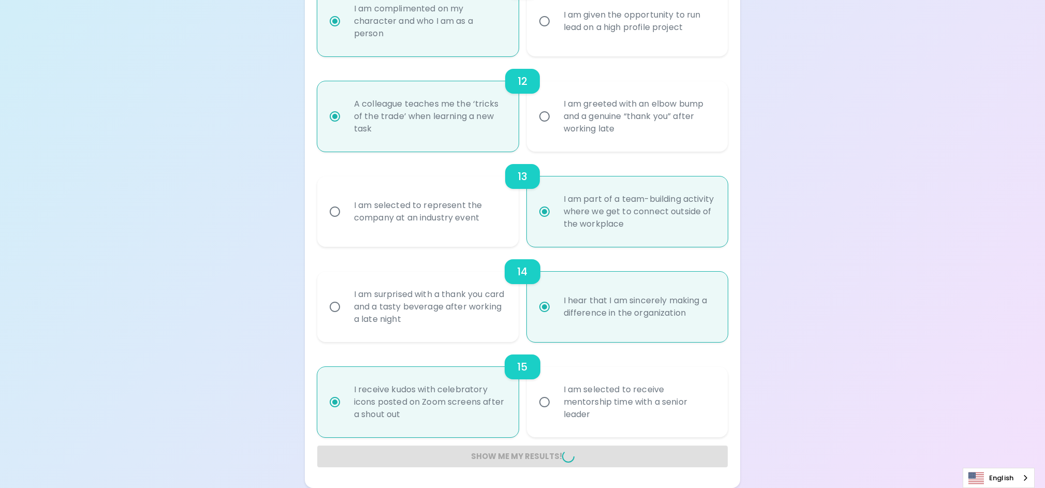
radio input "false"
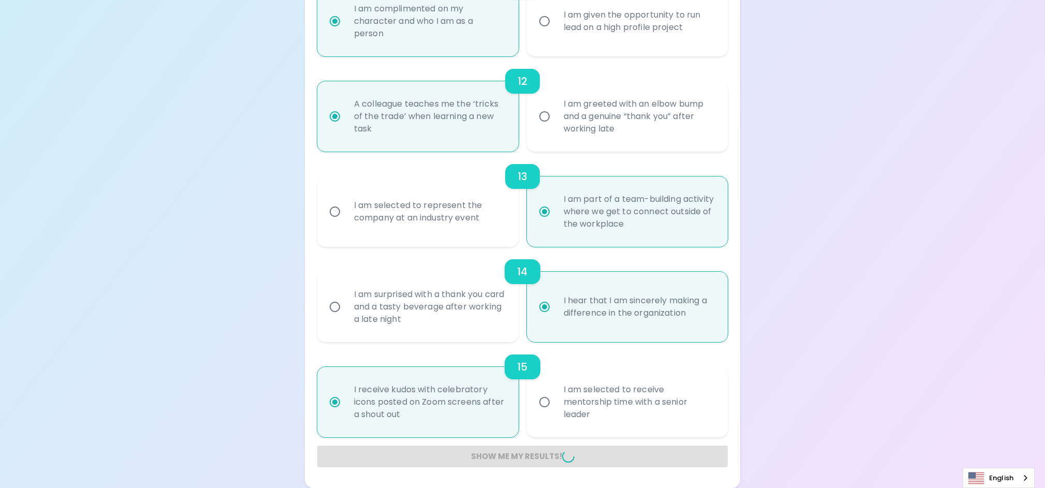
radio input "false"
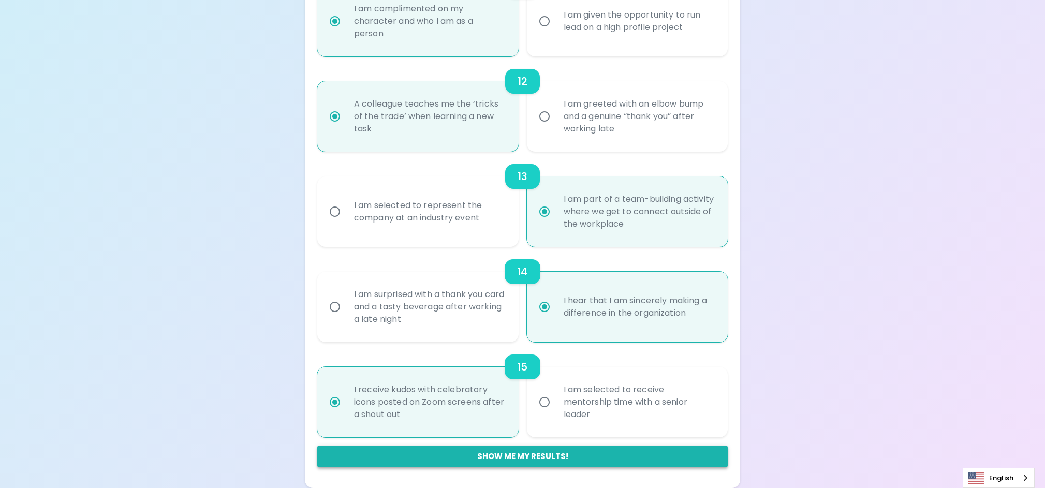
scroll to position [164, 0]
